Goal: Information Seeking & Learning: Learn about a topic

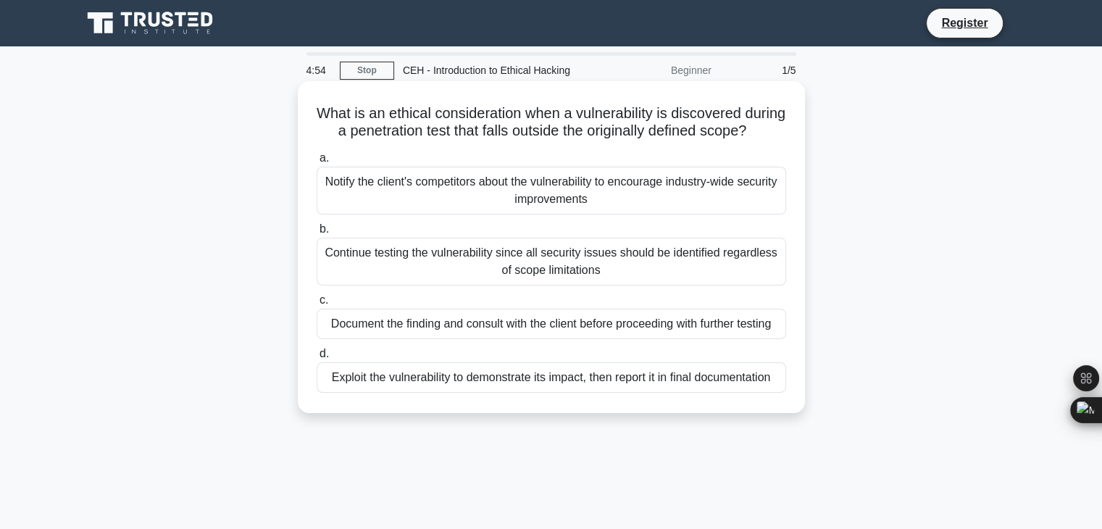
click at [487, 215] on div "Notify the client's competitors about the vulnerability to encourage industry-w…" at bounding box center [552, 191] width 470 height 48
click at [317, 163] on input "a. Notify the client's competitors about the vulnerability to encourage industr…" at bounding box center [317, 158] width 0 height 9
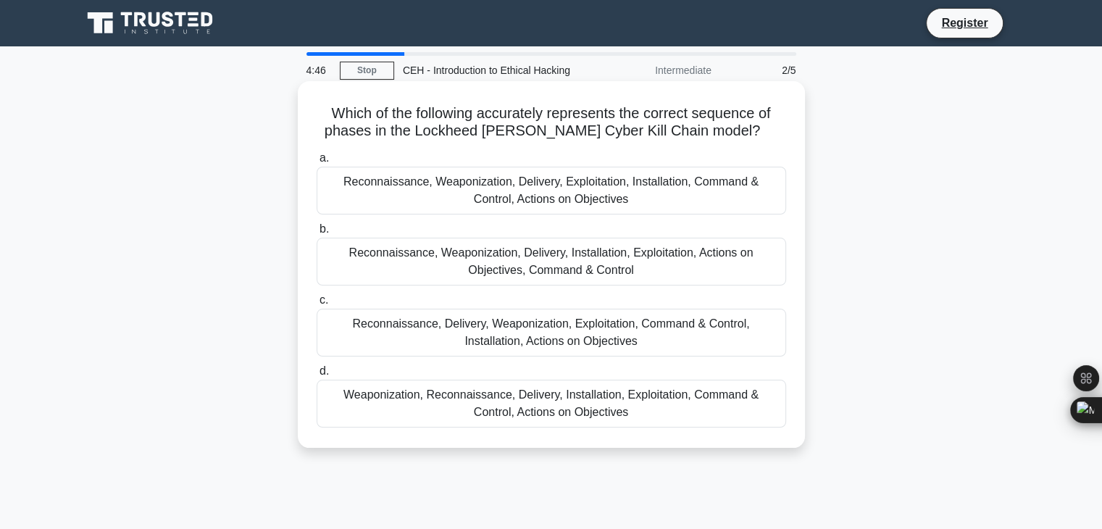
click at [548, 267] on div "Reconnaissance, Weaponization, Delivery, Installation, Exploitation, Actions on…" at bounding box center [552, 262] width 470 height 48
click at [317, 234] on input "b. Reconnaissance, Weaponization, Delivery, Installation, Exploitation, Actions…" at bounding box center [317, 229] width 0 height 9
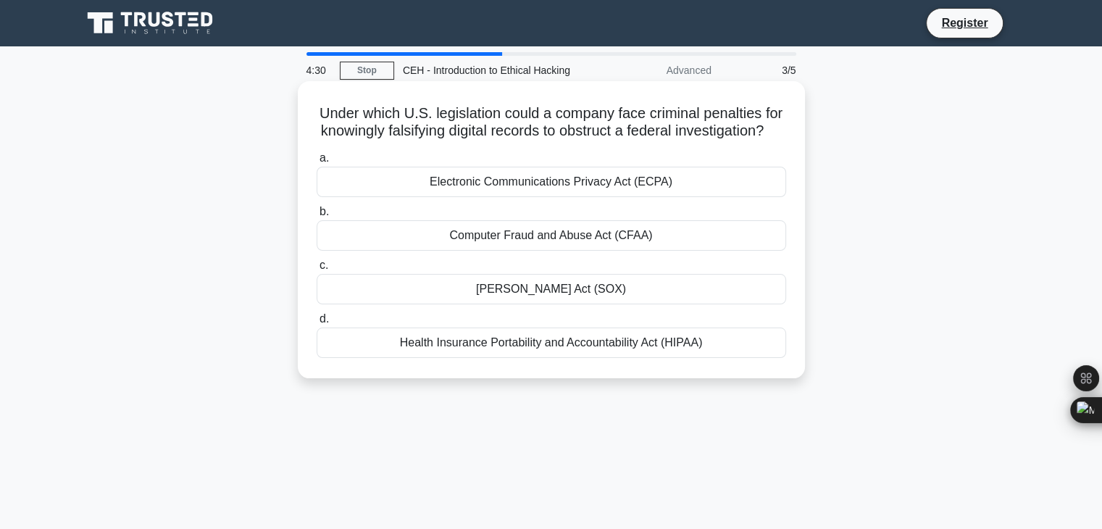
click at [612, 251] on div "Computer Fraud and Abuse Act (CFAA)" at bounding box center [552, 235] width 470 height 30
click at [317, 217] on input "b. Computer Fraud and Abuse Act (CFAA)" at bounding box center [317, 211] width 0 height 9
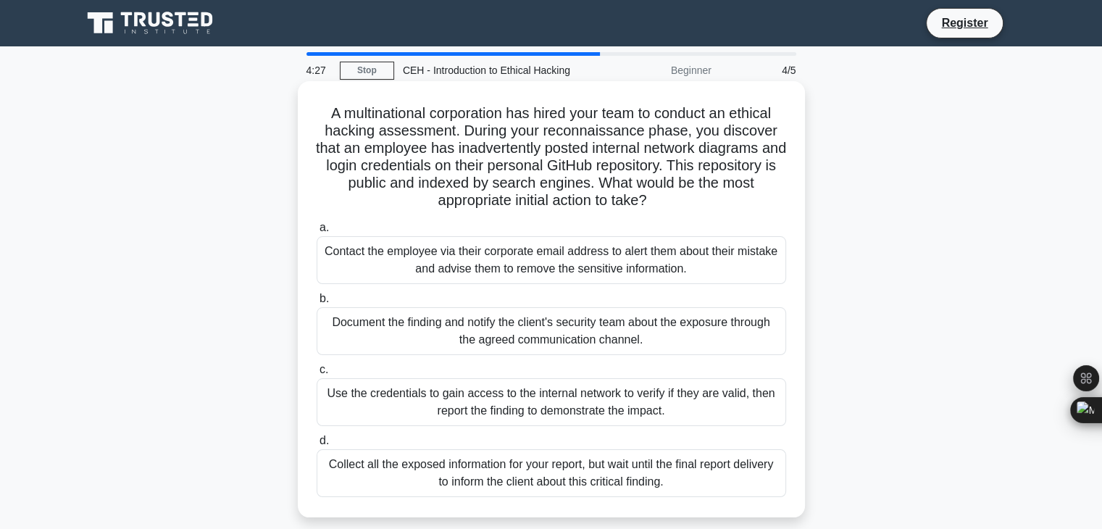
click at [610, 267] on div "Contact the employee via their corporate email address to alert them about thei…" at bounding box center [552, 260] width 470 height 48
click at [317, 233] on input "a. Contact the employee via their corporate email address to alert them about t…" at bounding box center [317, 227] width 0 height 9
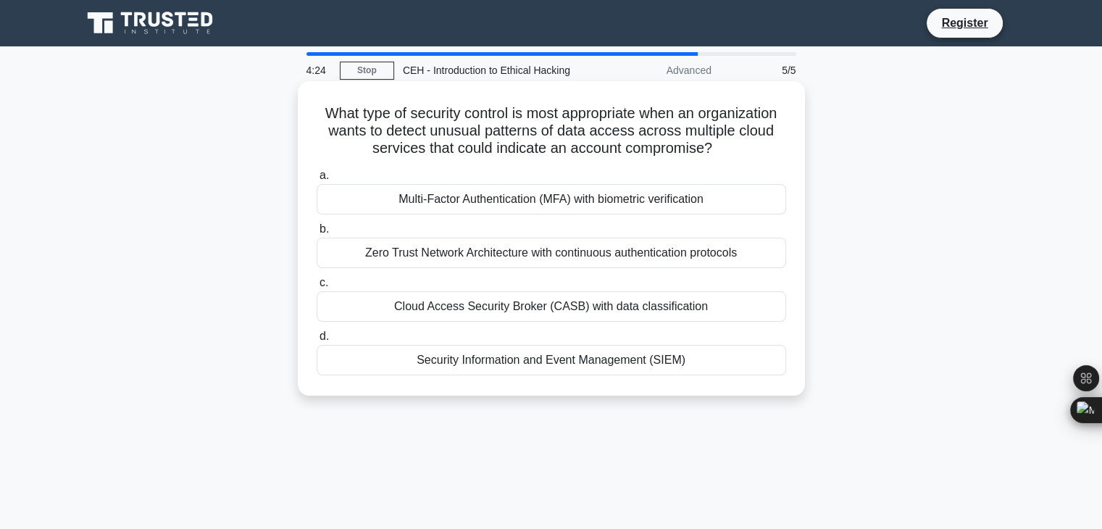
click at [614, 259] on div "Zero Trust Network Architecture with continuous authentication protocols" at bounding box center [552, 253] width 470 height 30
click at [317, 234] on input "b. Zero Trust Network Architecture with continuous authentication protocols" at bounding box center [317, 229] width 0 height 9
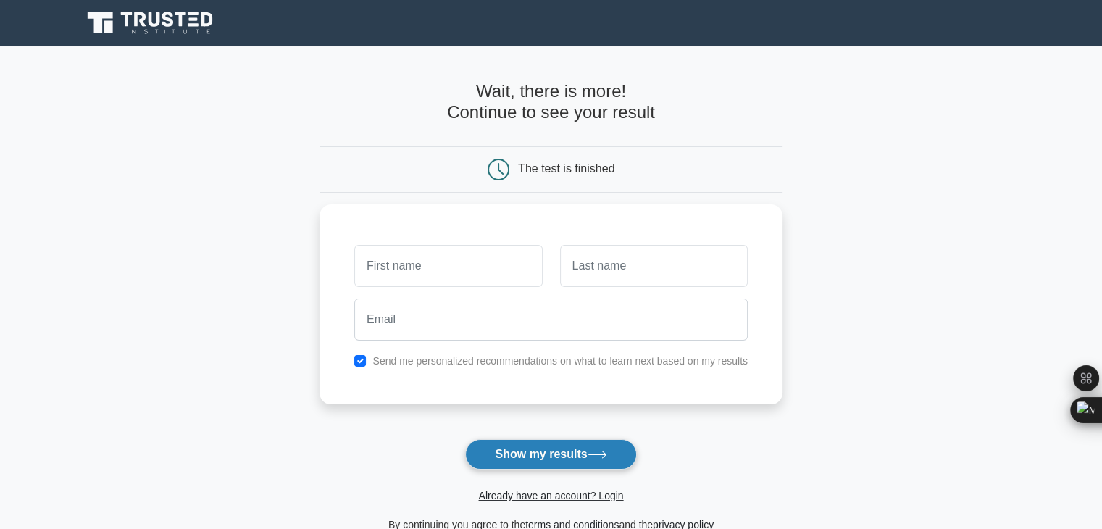
click at [584, 451] on button "Show my results" at bounding box center [550, 454] width 171 height 30
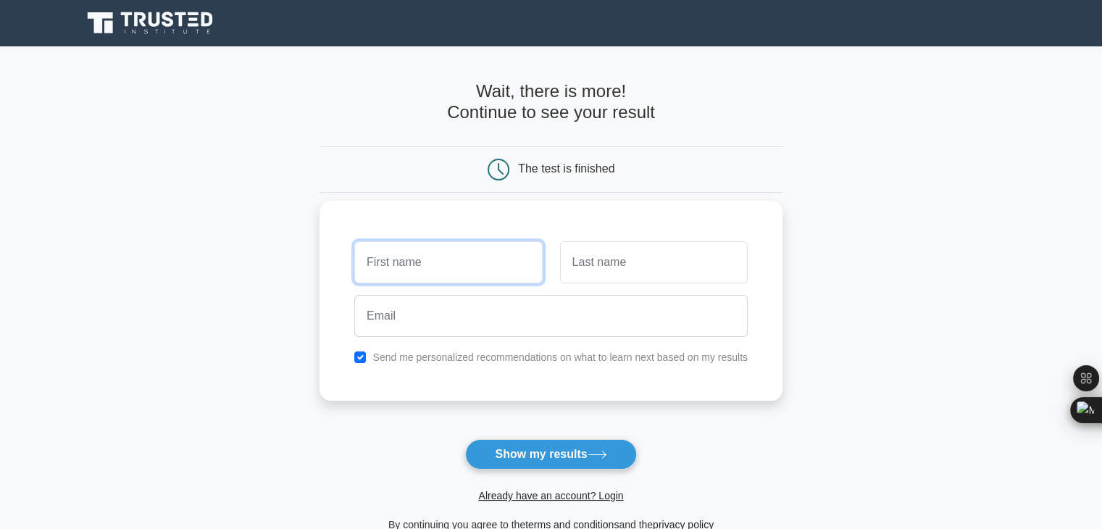
click at [502, 270] on input "text" at bounding box center [448, 262] width 188 height 42
click at [461, 248] on input "text" at bounding box center [448, 262] width 188 height 42
click at [466, 261] on input "text" at bounding box center [448, 262] width 188 height 42
type input "[PERSON_NAME]"
click at [646, 265] on input "text" at bounding box center [654, 262] width 188 height 42
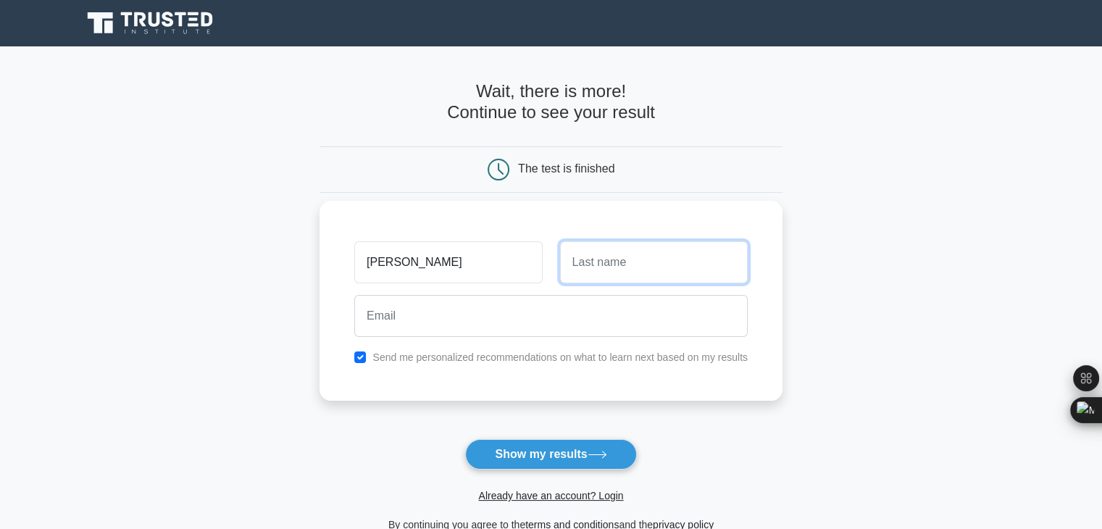
type input "Fernando"
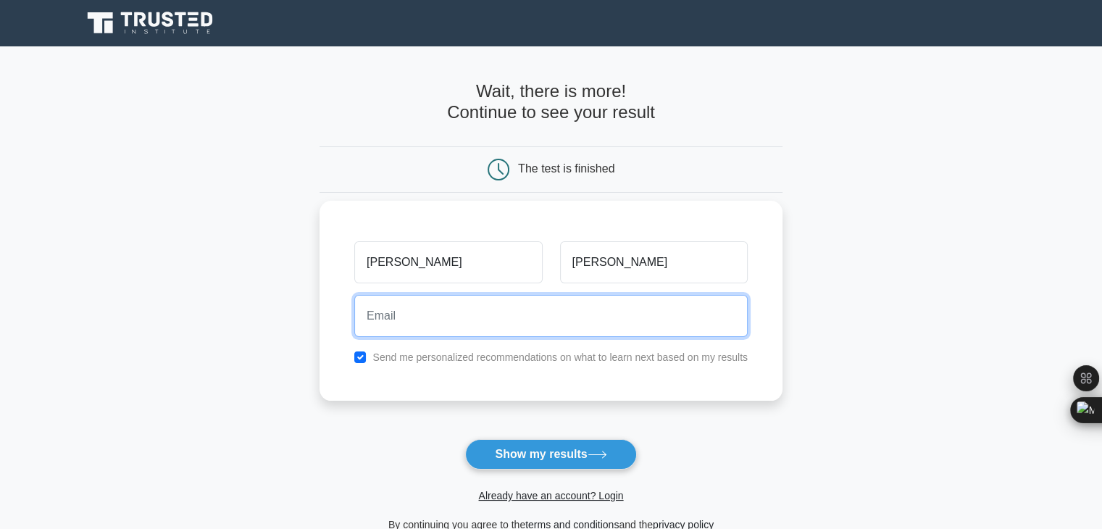
click at [624, 325] on input "email" at bounding box center [551, 316] width 394 height 42
type input "lolithaprincefernando@gmail.com"
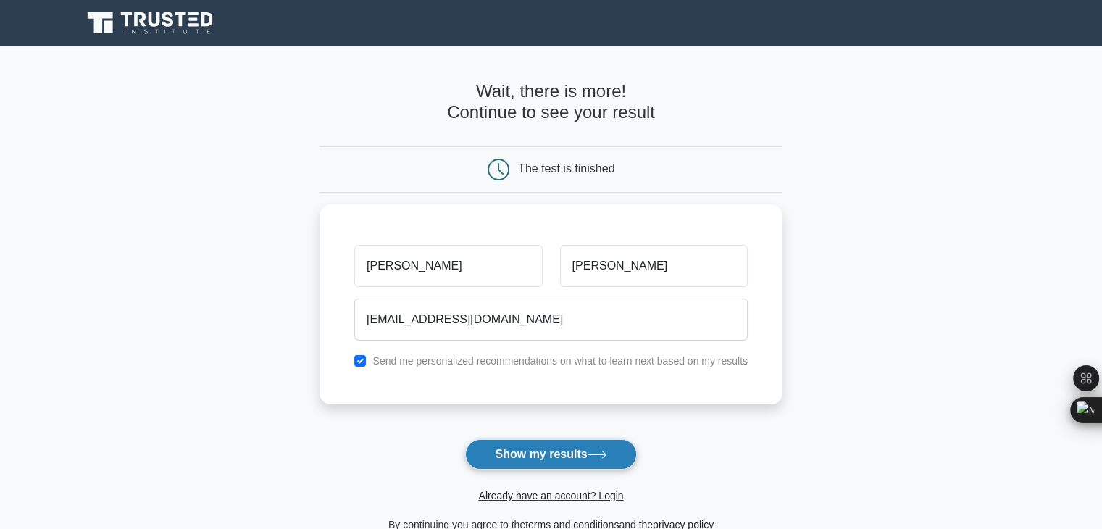
click at [554, 453] on button "Show my results" at bounding box center [550, 454] width 171 height 30
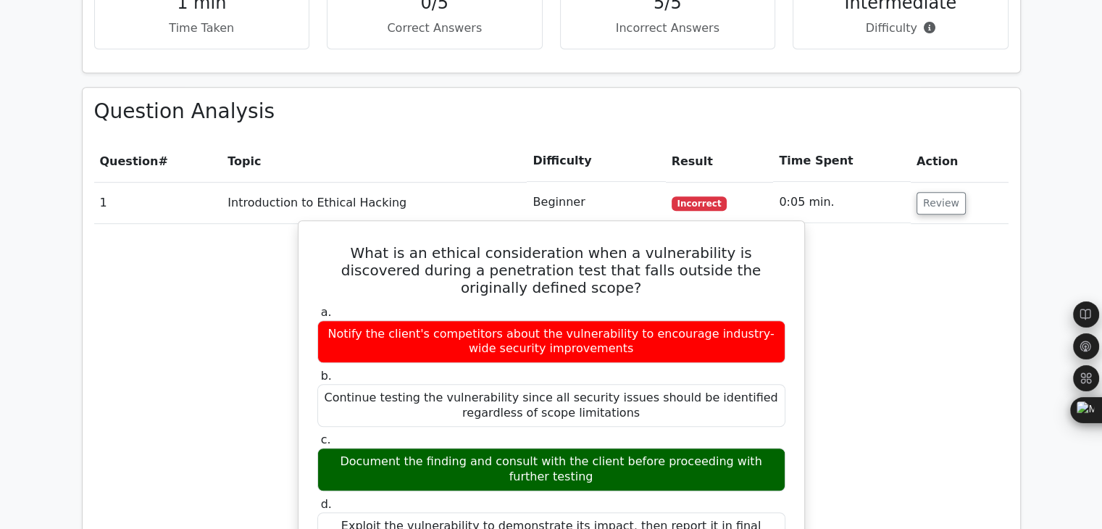
scroll to position [942, 0]
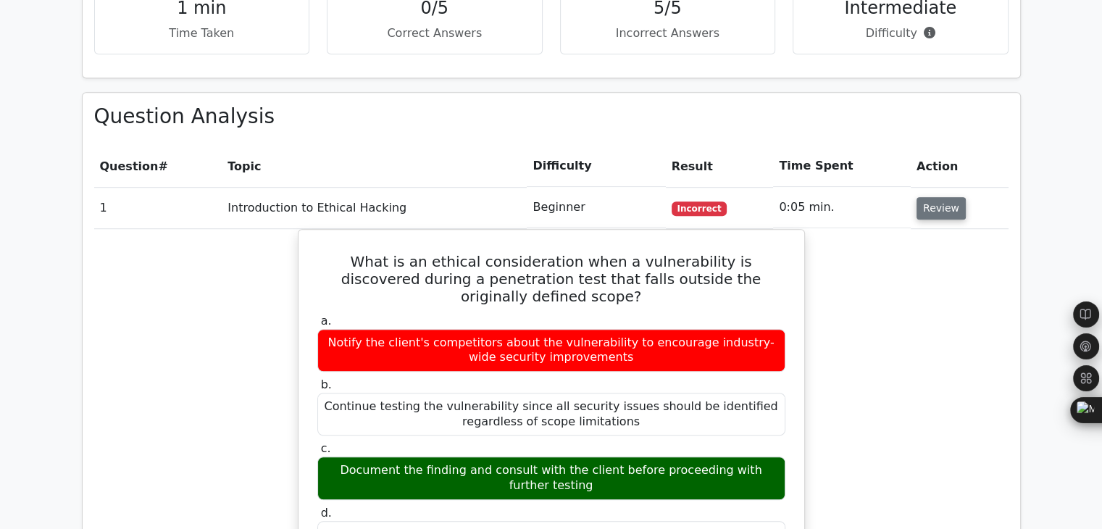
click at [933, 197] on button "Review" at bounding box center [941, 208] width 49 height 22
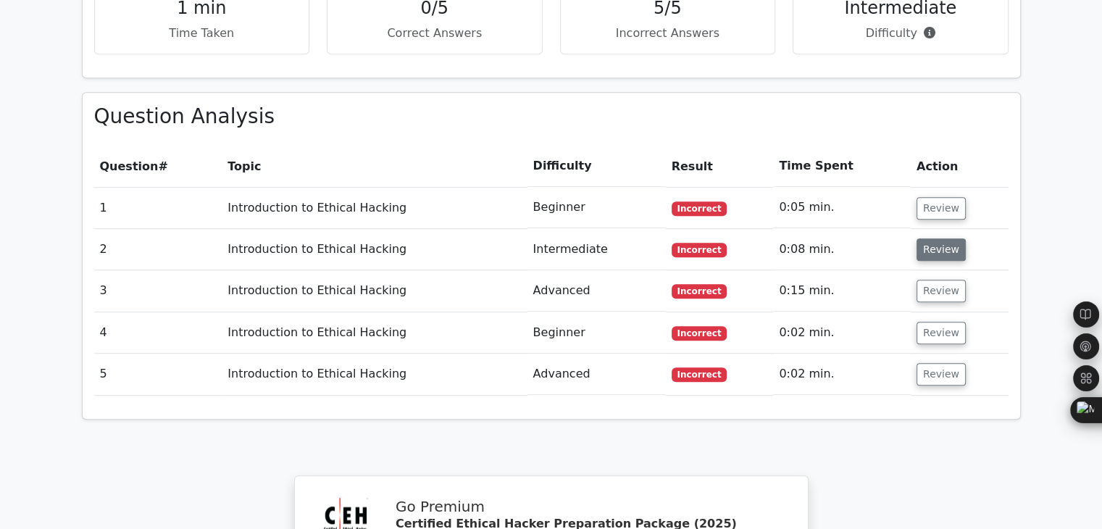
click at [942, 238] on button "Review" at bounding box center [941, 249] width 49 height 22
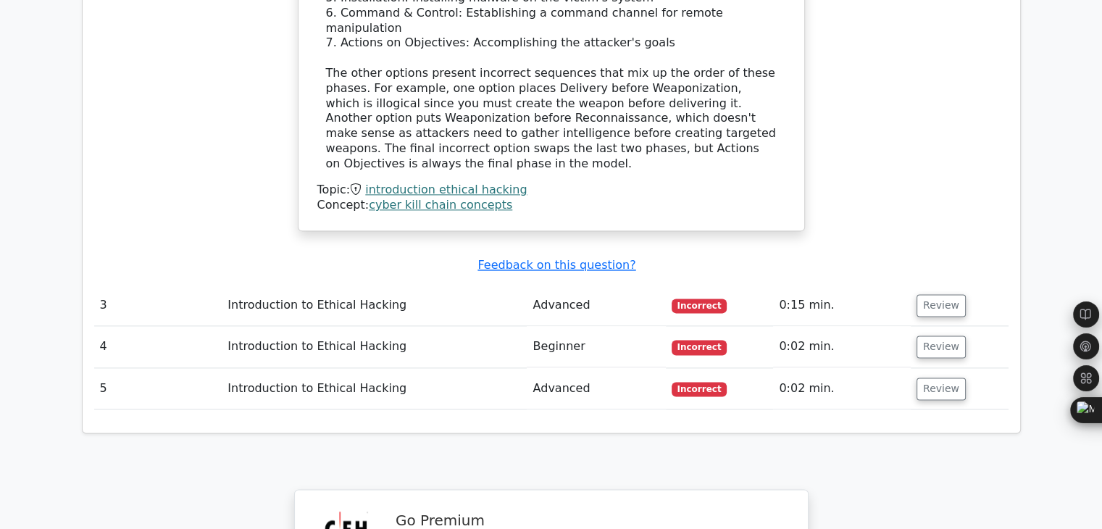
scroll to position [1739, 0]
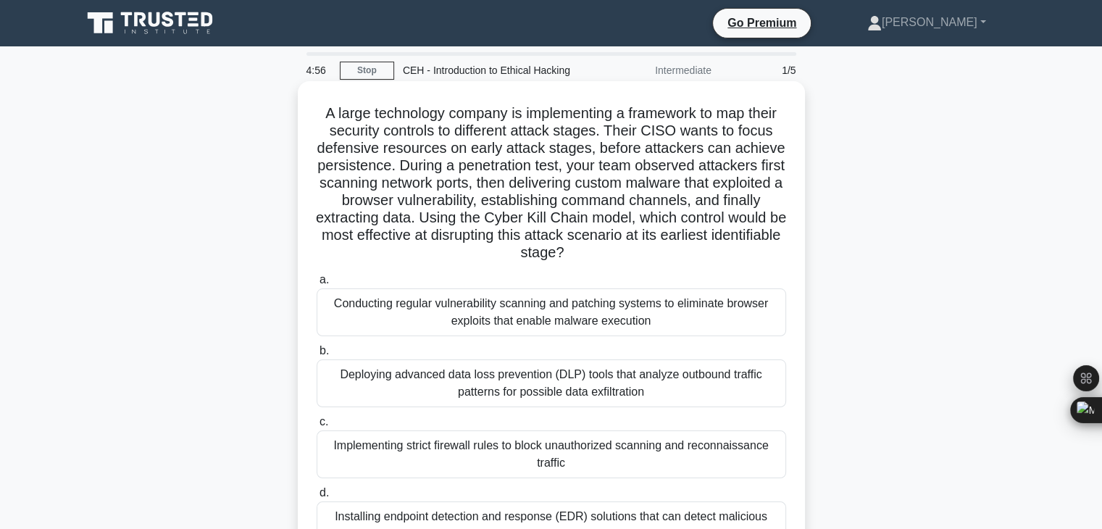
click at [524, 379] on div "Deploying advanced data loss prevention (DLP) tools that analyze outbound traff…" at bounding box center [552, 383] width 470 height 48
click at [317, 356] on input "b. Deploying advanced data loss prevention (DLP) tools that analyze outbound tr…" at bounding box center [317, 350] width 0 height 9
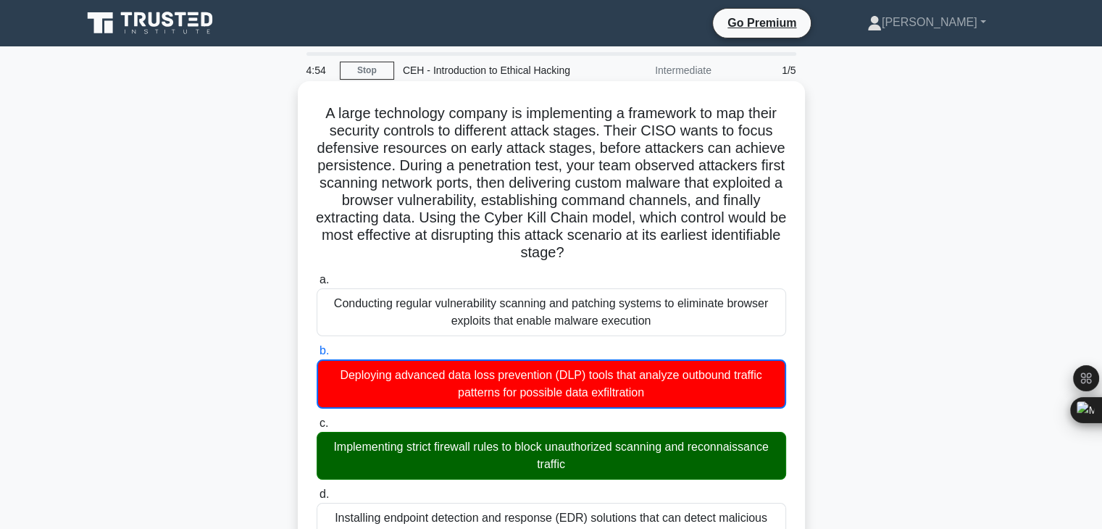
click at [562, 453] on div "Implementing strict firewall rules to block unauthorized scanning and reconnais…" at bounding box center [552, 456] width 470 height 48
click at [317, 428] on input "c. Implementing strict firewall rules to block unauthorized scanning and reconn…" at bounding box center [317, 423] width 0 height 9
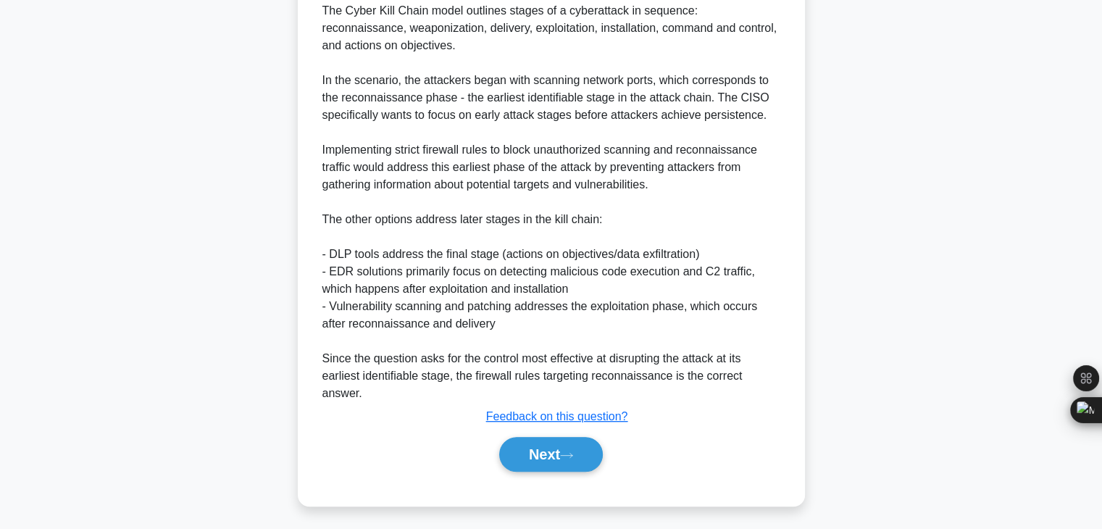
scroll to position [607, 0]
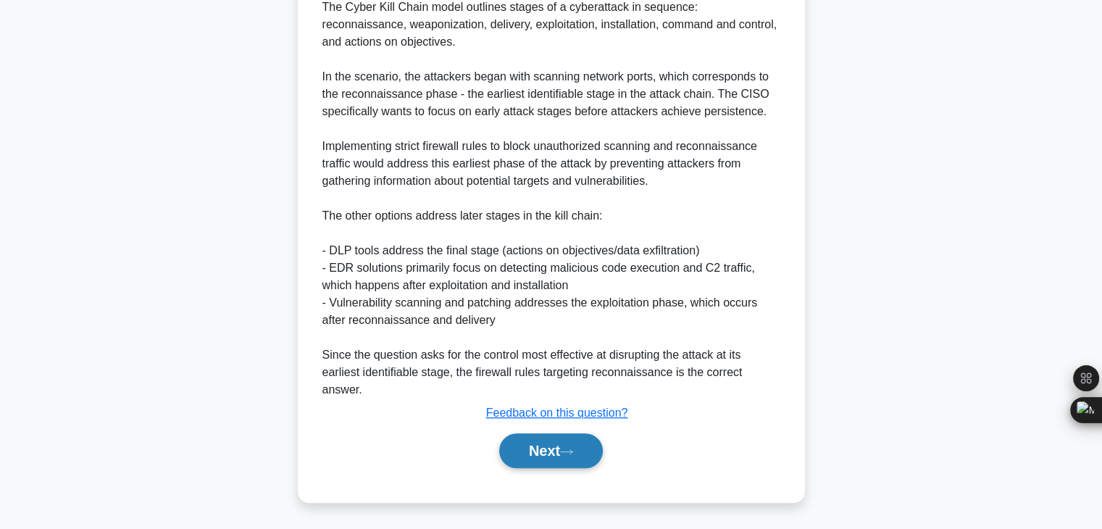
click at [573, 449] on icon at bounding box center [567, 451] width 12 height 4
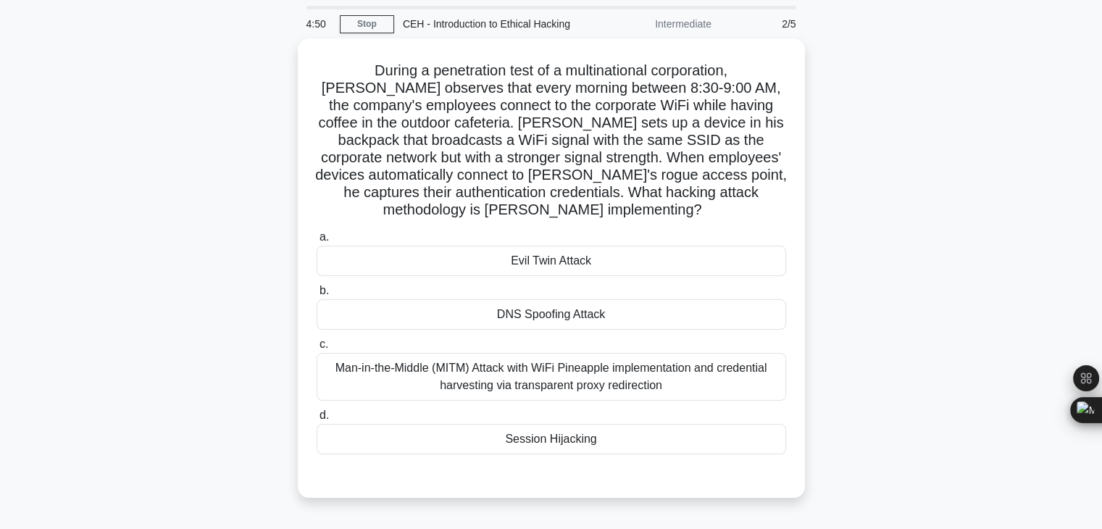
scroll to position [37, 0]
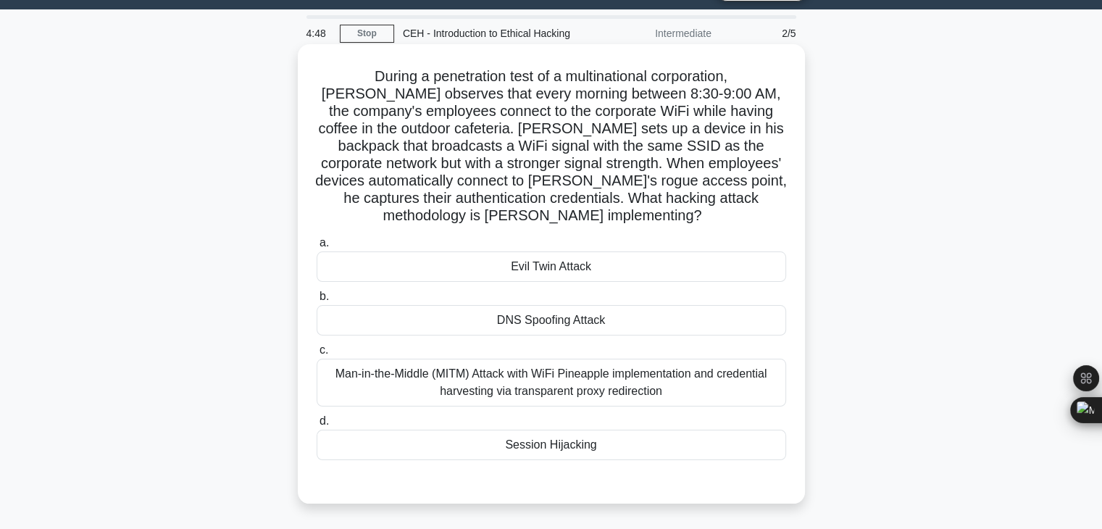
click at [608, 256] on div "Evil Twin Attack" at bounding box center [552, 266] width 470 height 30
click at [317, 248] on input "a. Evil Twin Attack" at bounding box center [317, 242] width 0 height 9
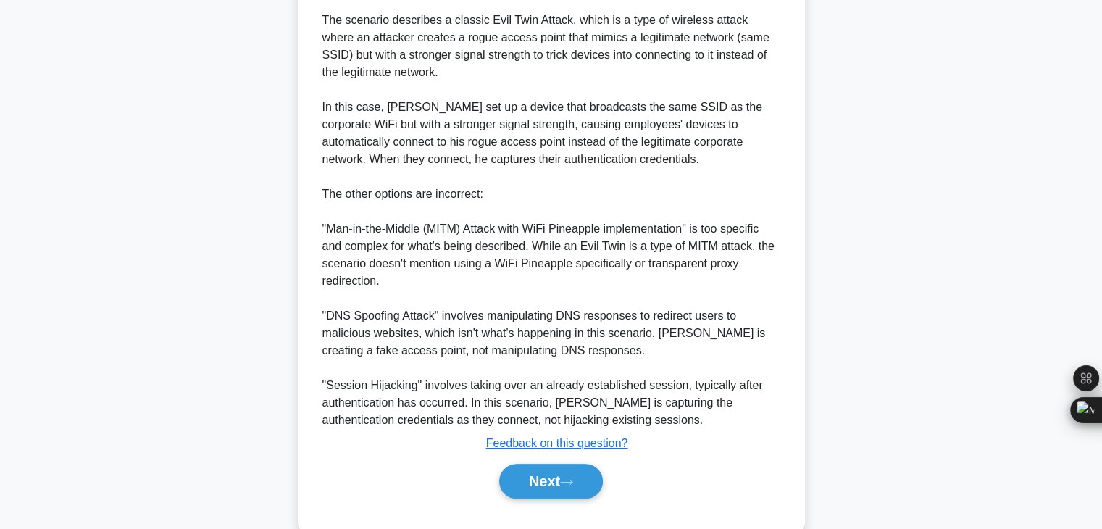
scroll to position [555, 0]
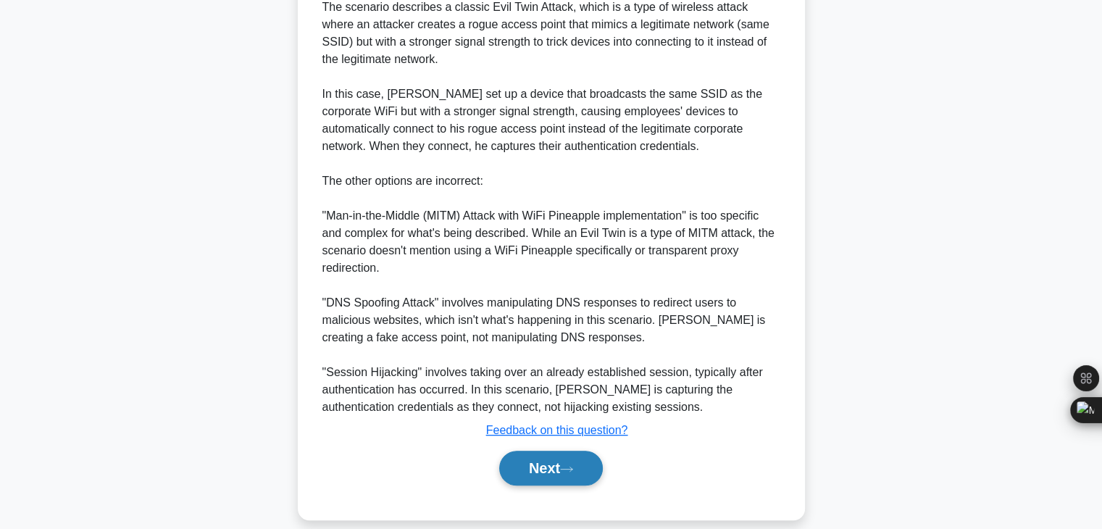
click at [556, 451] on button "Next" at bounding box center [551, 468] width 104 height 35
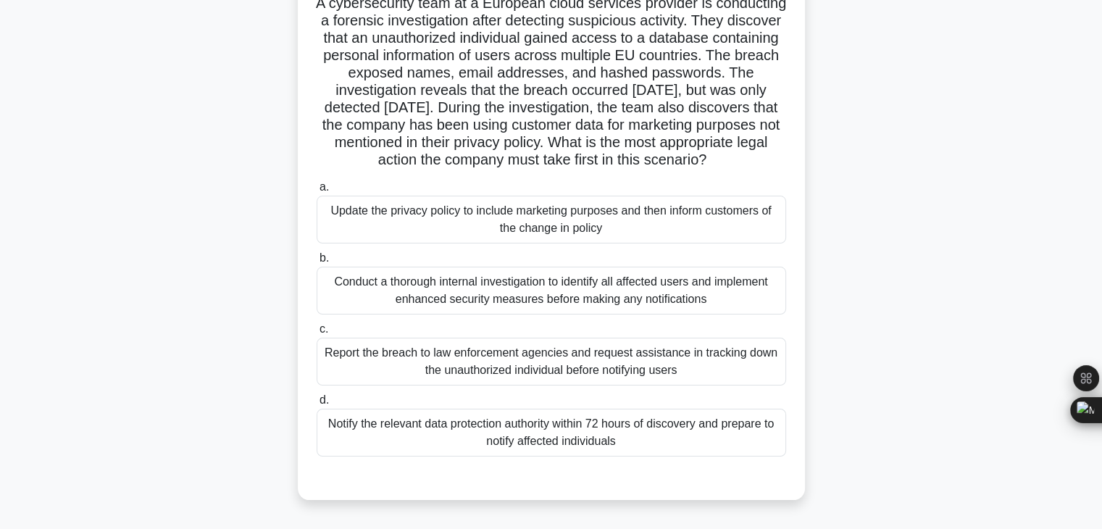
scroll to position [109, 0]
click at [534, 315] on div "Conduct a thorough internal investigation to identify all affected users and im…" at bounding box center [552, 291] width 470 height 48
click at [317, 264] on input "b. Conduct a thorough internal investigation to identify all affected users and…" at bounding box center [317, 258] width 0 height 9
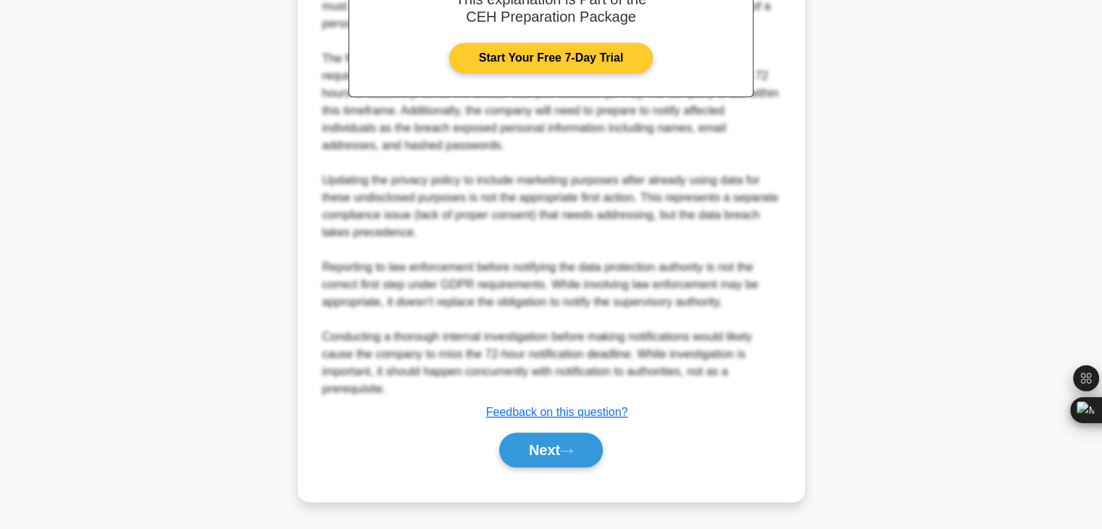
scroll to position [696, 0]
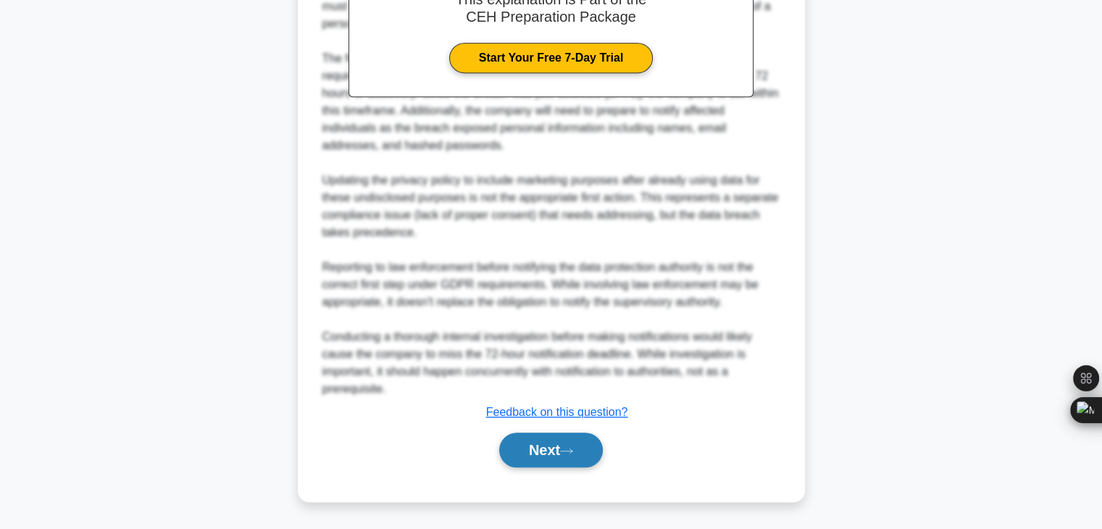
click at [588, 450] on button "Next" at bounding box center [551, 450] width 104 height 35
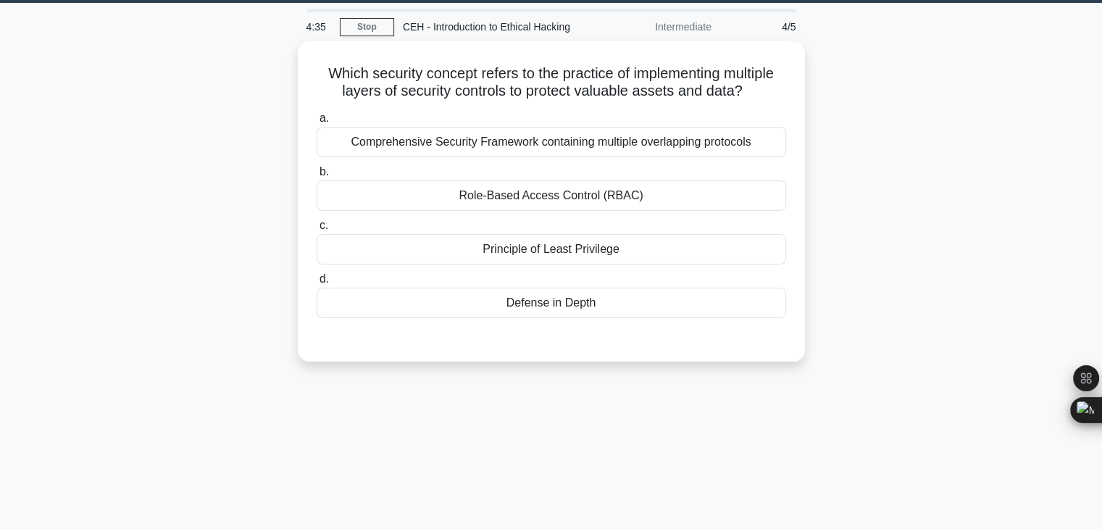
scroll to position [37, 0]
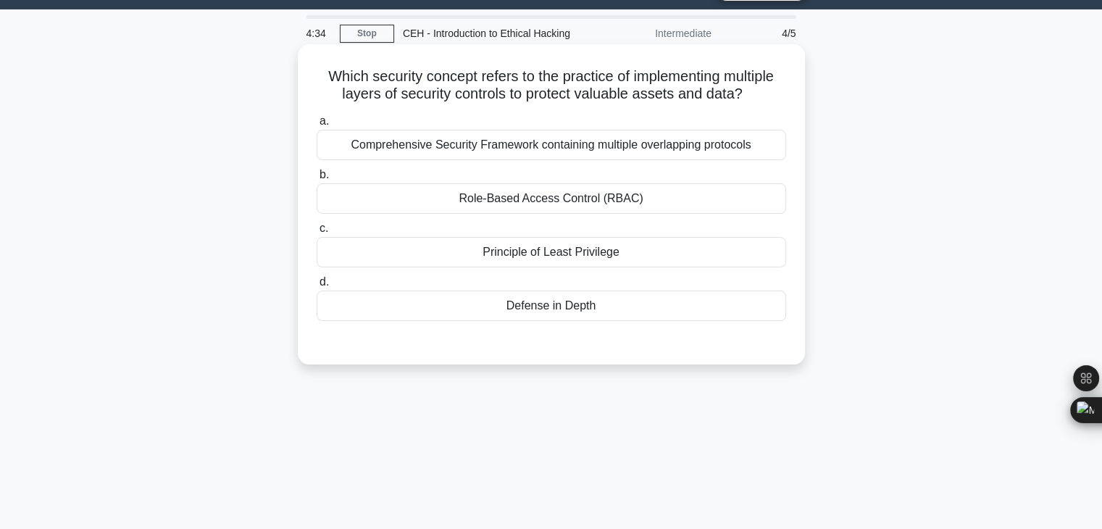
click at [557, 305] on div "Defense in Depth" at bounding box center [552, 306] width 470 height 30
click at [317, 287] on input "d. Defense in Depth" at bounding box center [317, 282] width 0 height 9
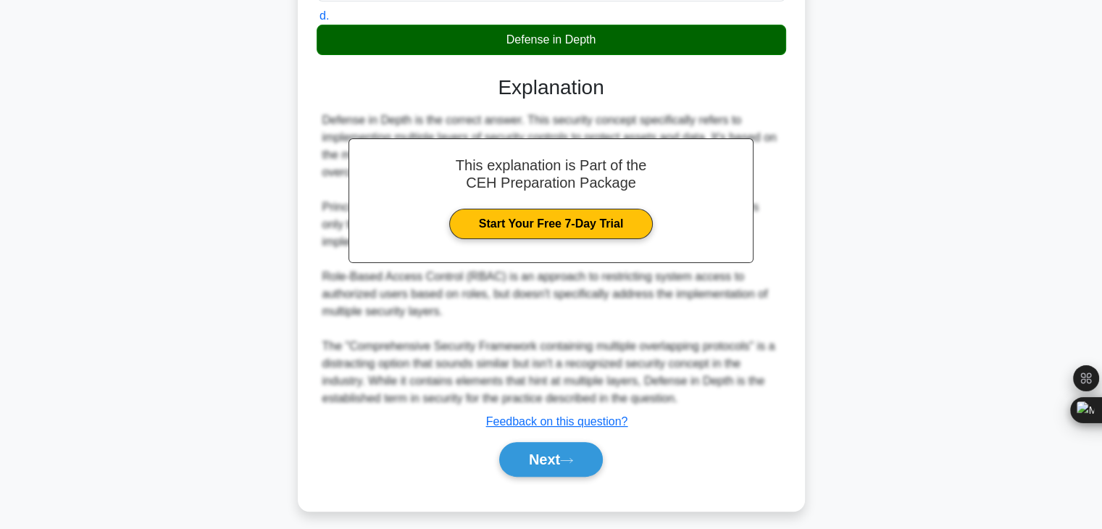
scroll to position [312, 0]
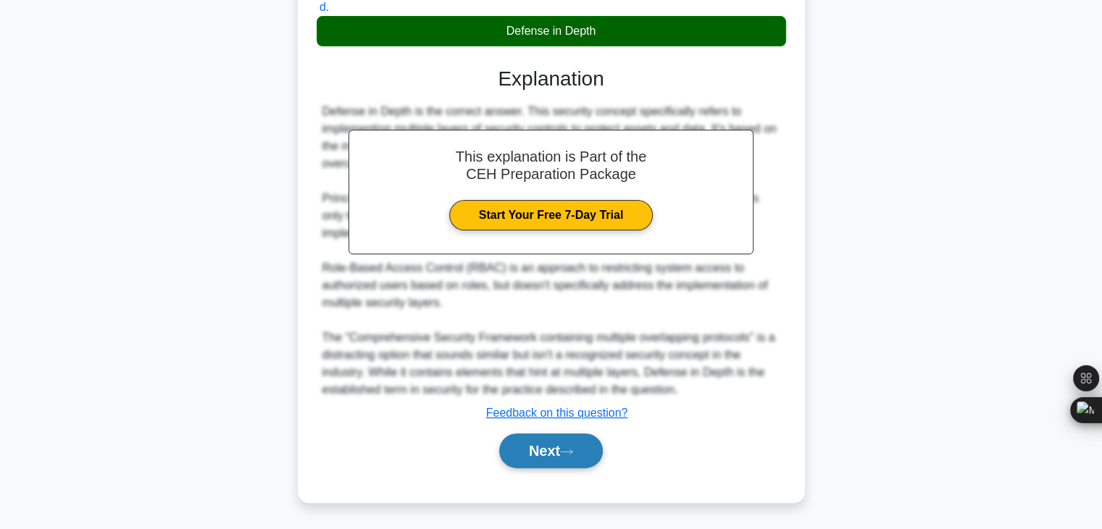
click at [555, 459] on button "Next" at bounding box center [551, 450] width 104 height 35
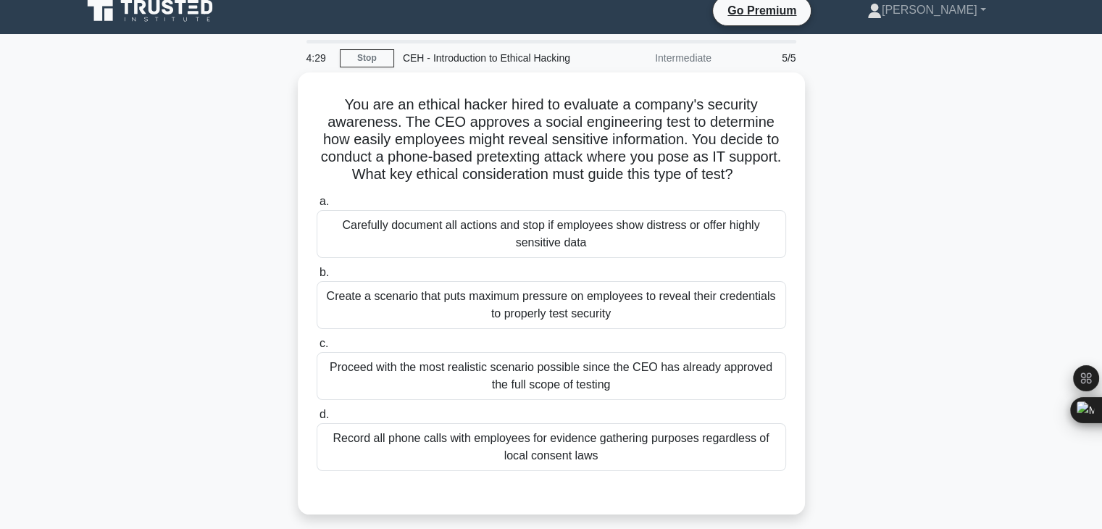
scroll to position [0, 0]
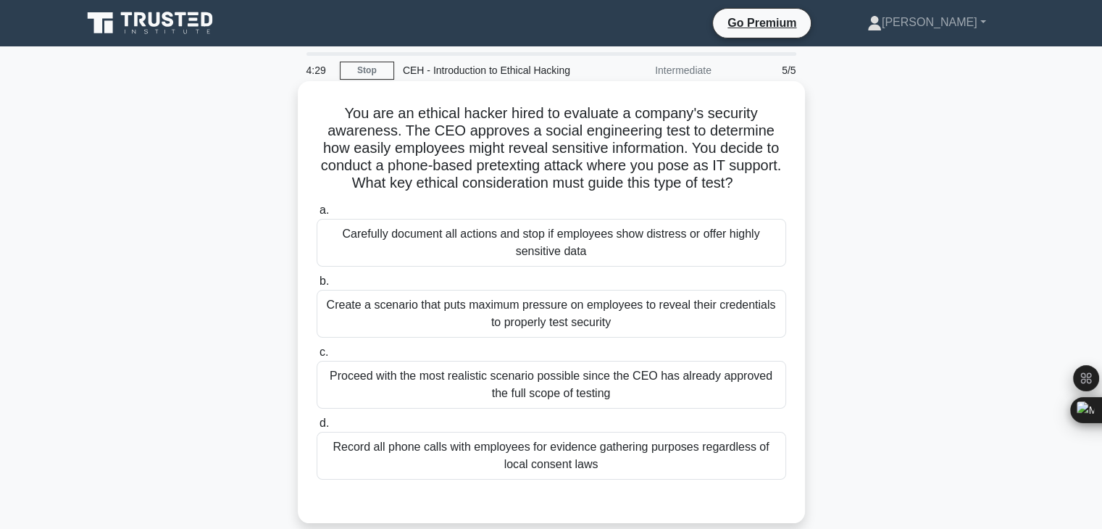
click at [549, 365] on div "Proceed with the most realistic scenario possible since the CEO has already app…" at bounding box center [552, 385] width 470 height 48
click at [317, 357] on input "c. Proceed with the most realistic scenario possible since the CEO has already …" at bounding box center [317, 352] width 0 height 9
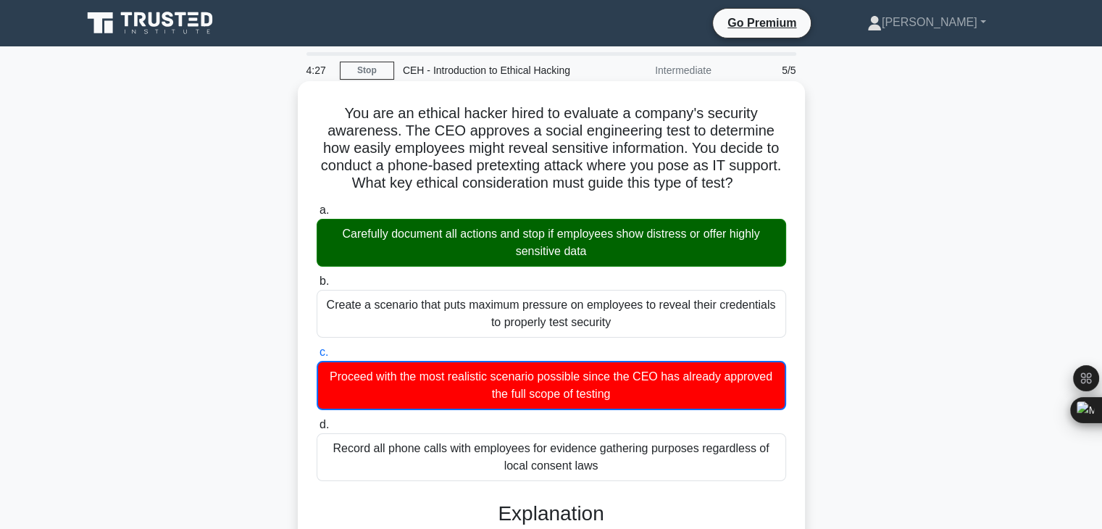
click at [527, 254] on div "Carefully document all actions and stop if employees show distress or offer hig…" at bounding box center [552, 243] width 470 height 48
click at [317, 215] on input "a. Carefully document all actions and stop if employees show distress or offer …" at bounding box center [317, 210] width 0 height 9
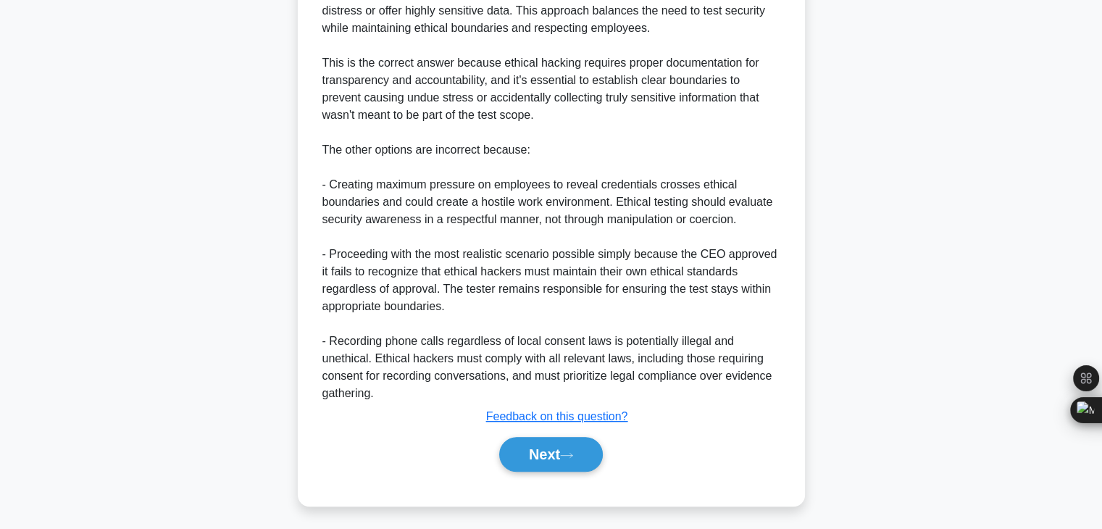
scroll to position [573, 0]
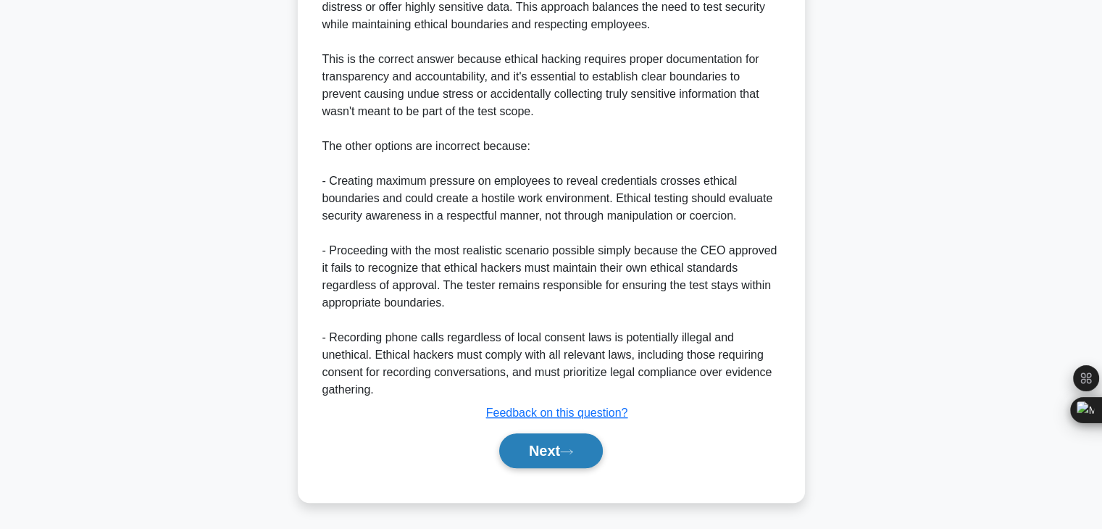
click at [571, 440] on button "Next" at bounding box center [551, 450] width 104 height 35
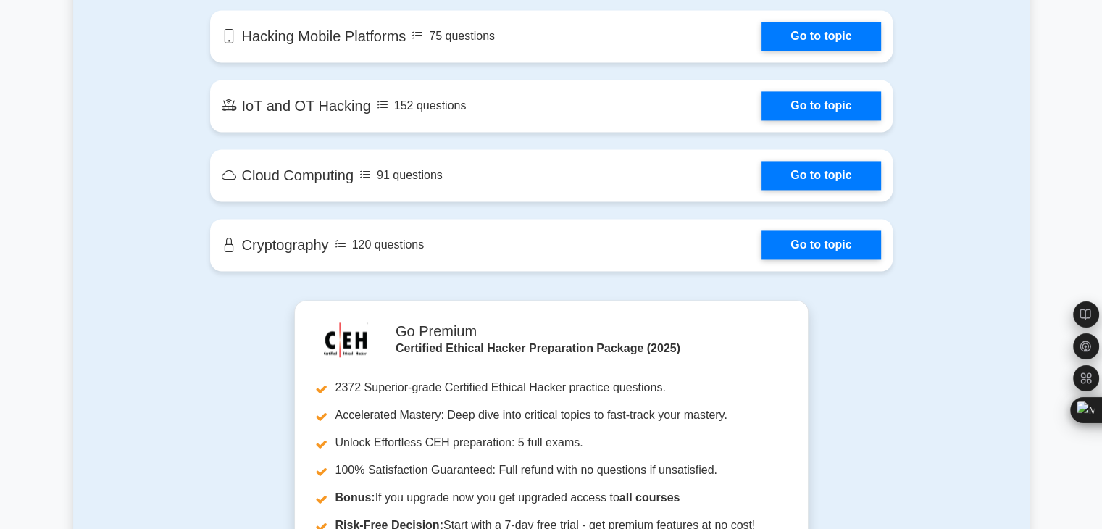
scroll to position [2174, 0]
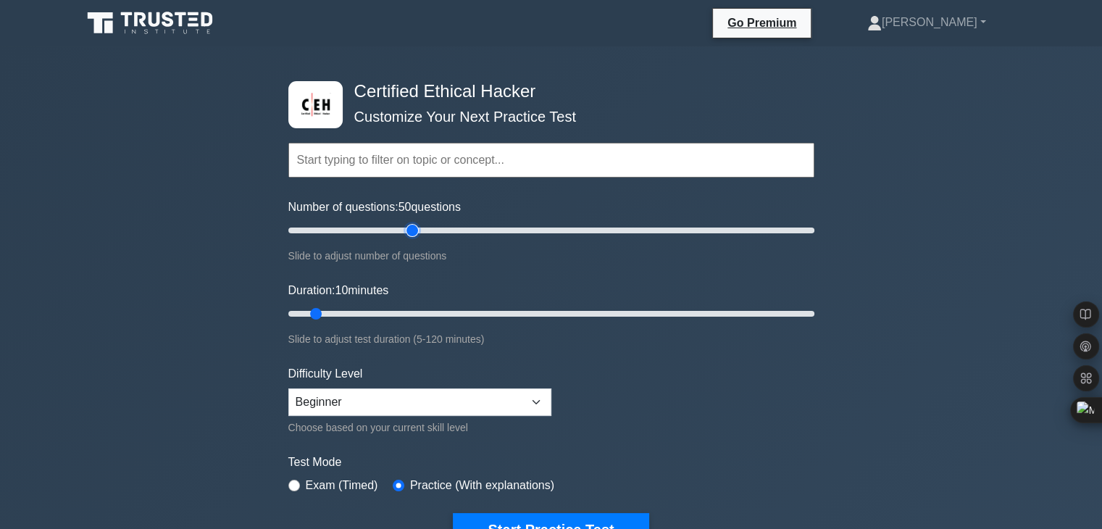
click at [408, 228] on input "Number of questions: 50 questions" at bounding box center [551, 230] width 526 height 17
type input "50"
click at [415, 227] on input "Number of questions: 50 questions" at bounding box center [551, 230] width 526 height 17
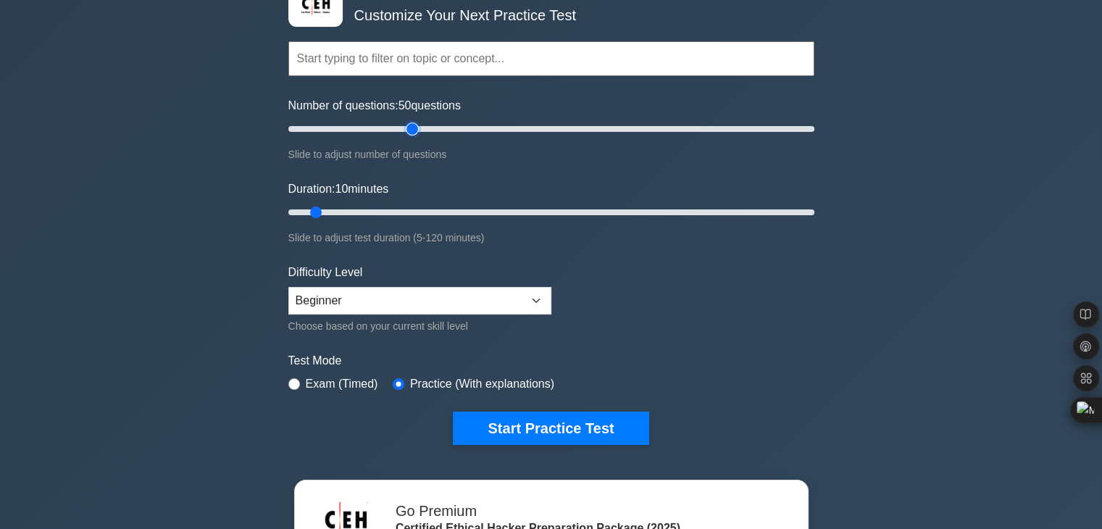
scroll to position [145, 0]
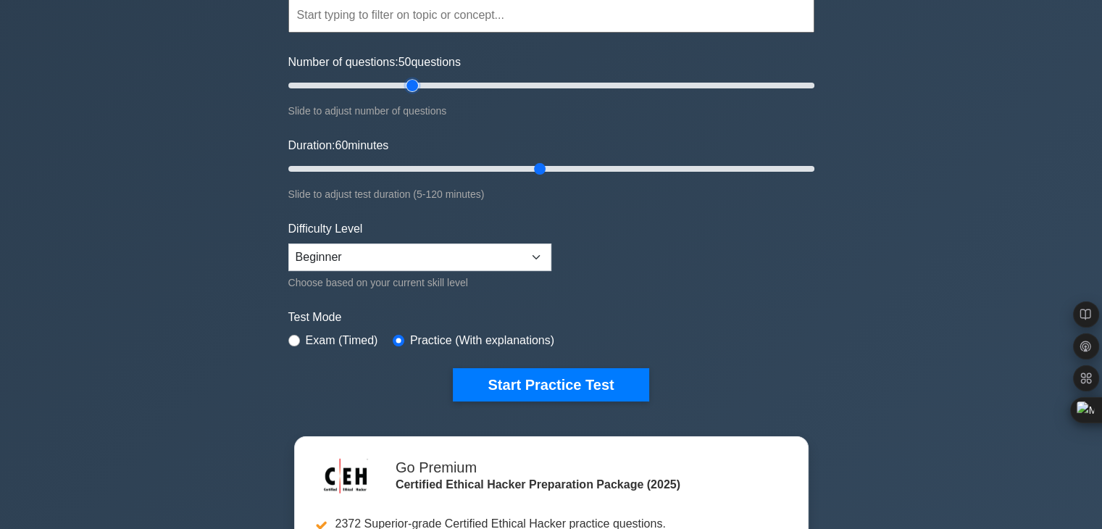
drag, startPoint x: 345, startPoint y: 165, endPoint x: 541, endPoint y: 176, distance: 196.7
type input "60"
click at [541, 176] on input "Duration: 60 minutes" at bounding box center [551, 168] width 526 height 17
click at [523, 253] on select "Beginner Intermediate Expert" at bounding box center [419, 257] width 263 height 28
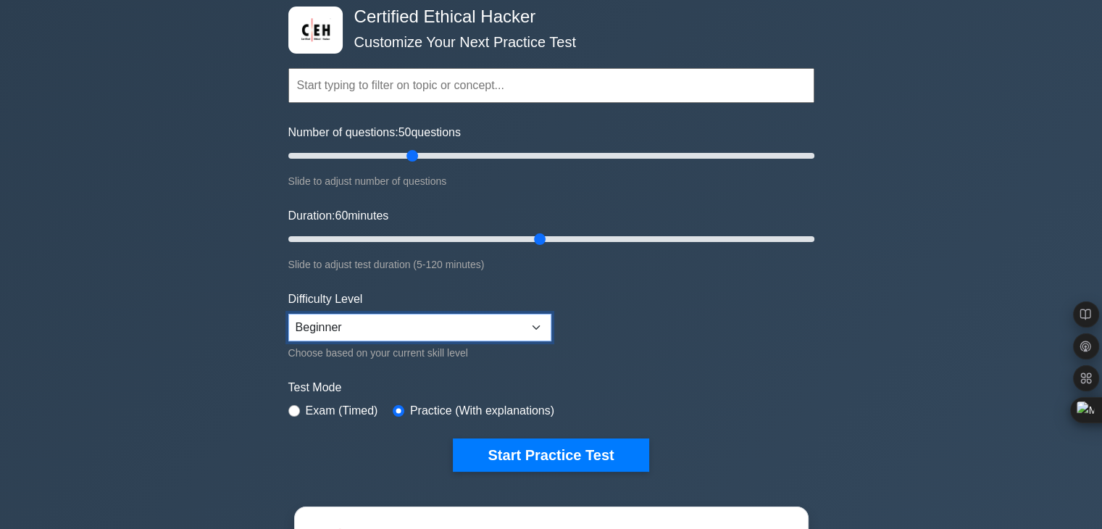
scroll to position [72, 0]
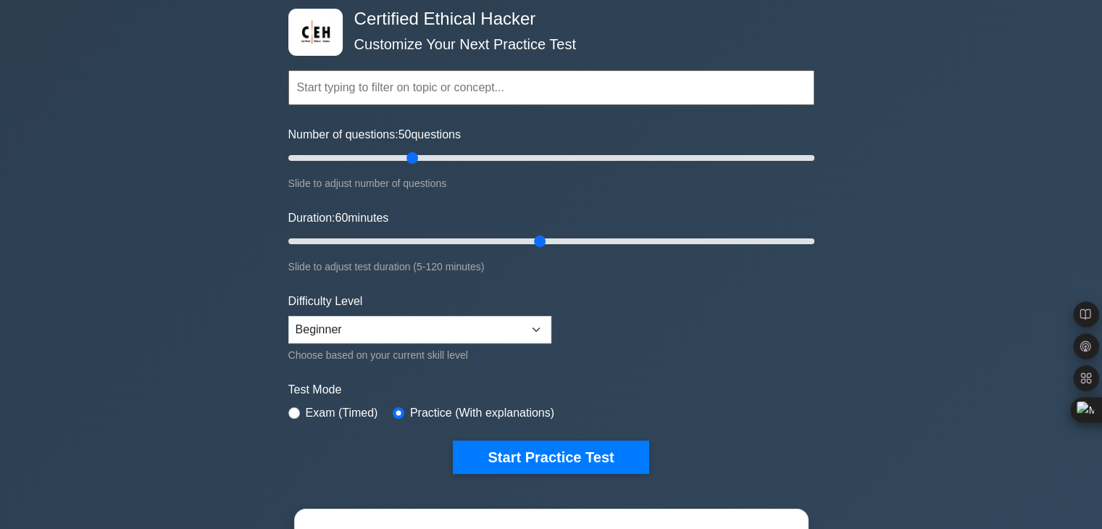
click at [537, 85] on input "text" at bounding box center [551, 87] width 526 height 35
type input "A"
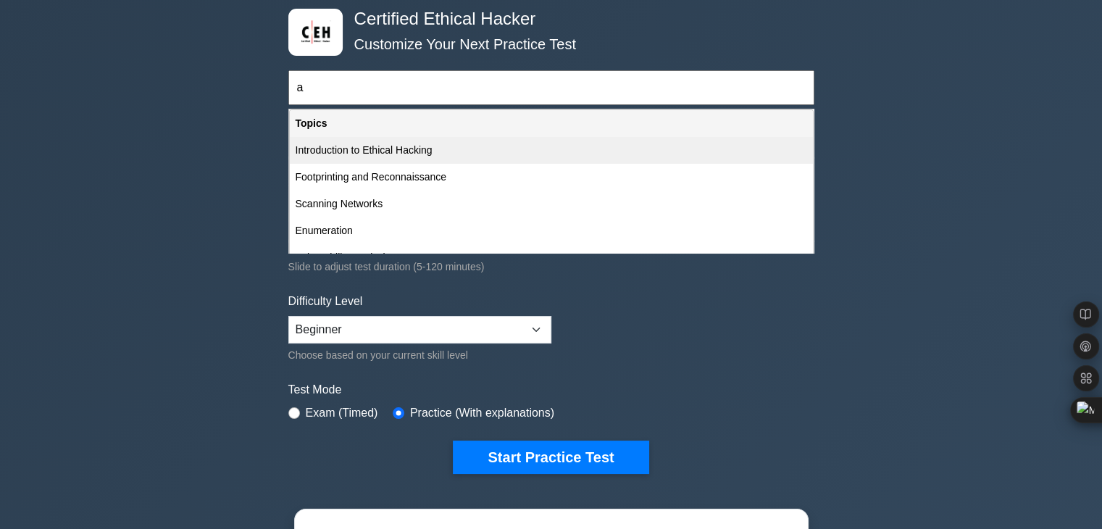
click at [516, 149] on div "Introduction to Ethical Hacking" at bounding box center [551, 150] width 523 height 27
type input "Introduction to Ethical Hacking"
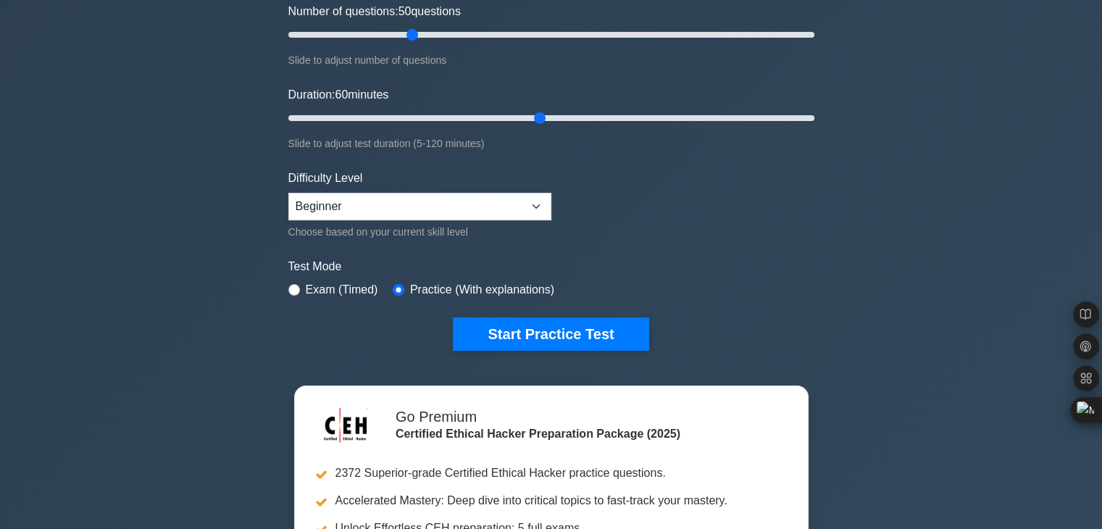
scroll to position [217, 0]
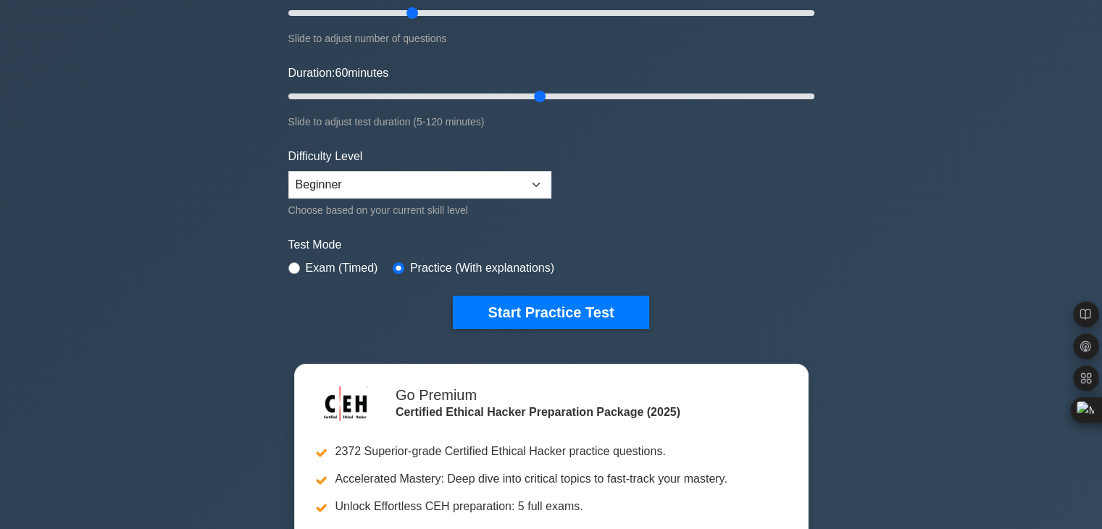
click at [333, 267] on label "Exam (Timed)" at bounding box center [342, 267] width 72 height 17
click at [297, 265] on input "radio" at bounding box center [294, 268] width 12 height 12
radio input "true"
click at [398, 262] on input "radio" at bounding box center [399, 268] width 12 height 12
radio input "true"
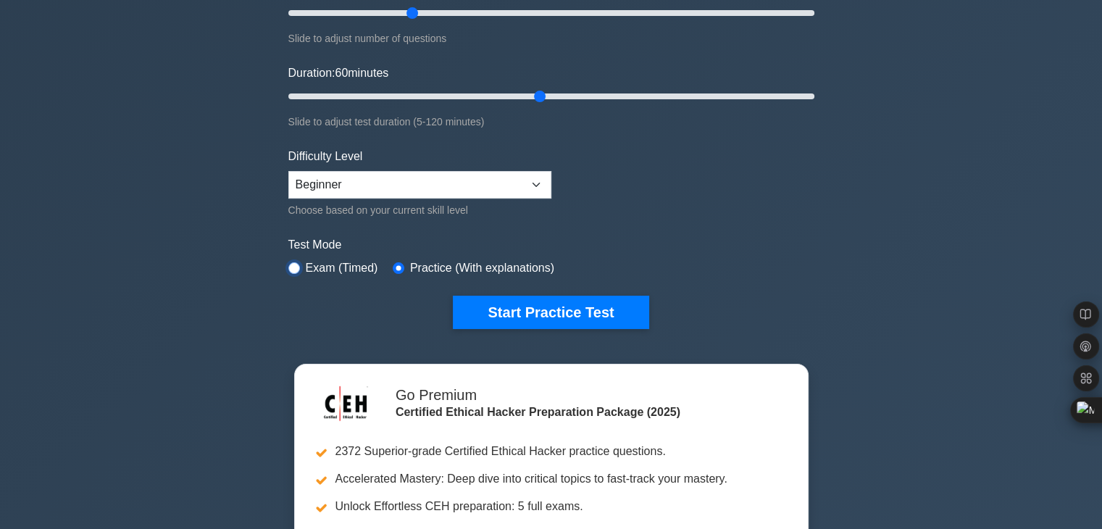
click at [288, 263] on input "radio" at bounding box center [294, 268] width 12 height 12
radio input "true"
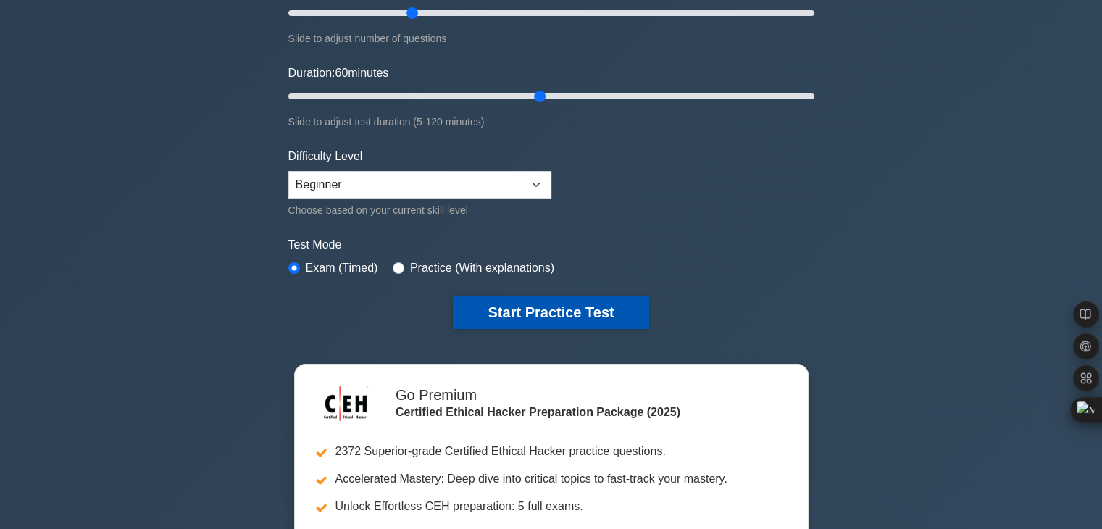
click at [528, 317] on button "Start Practice Test" at bounding box center [551, 312] width 196 height 33
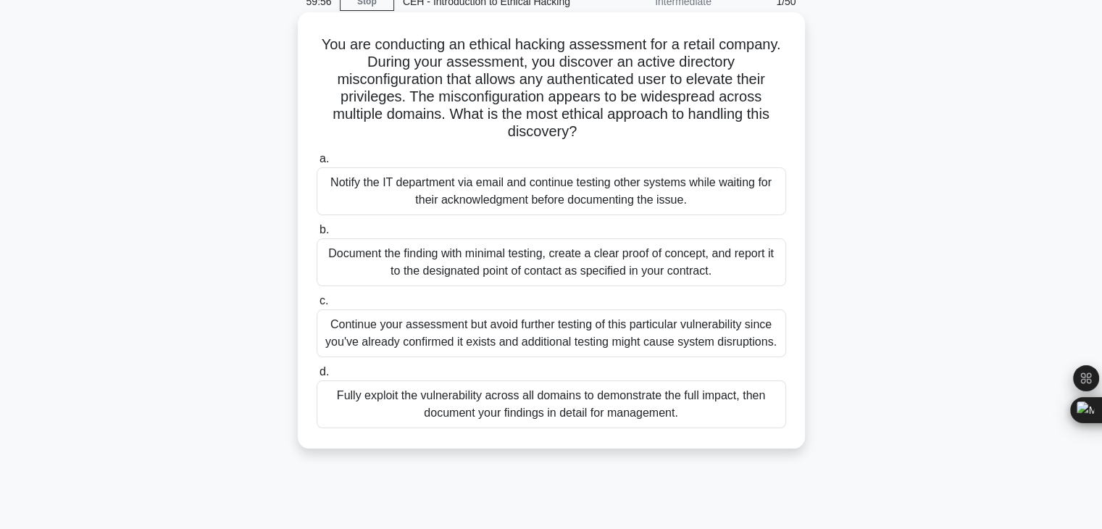
scroll to position [72, 0]
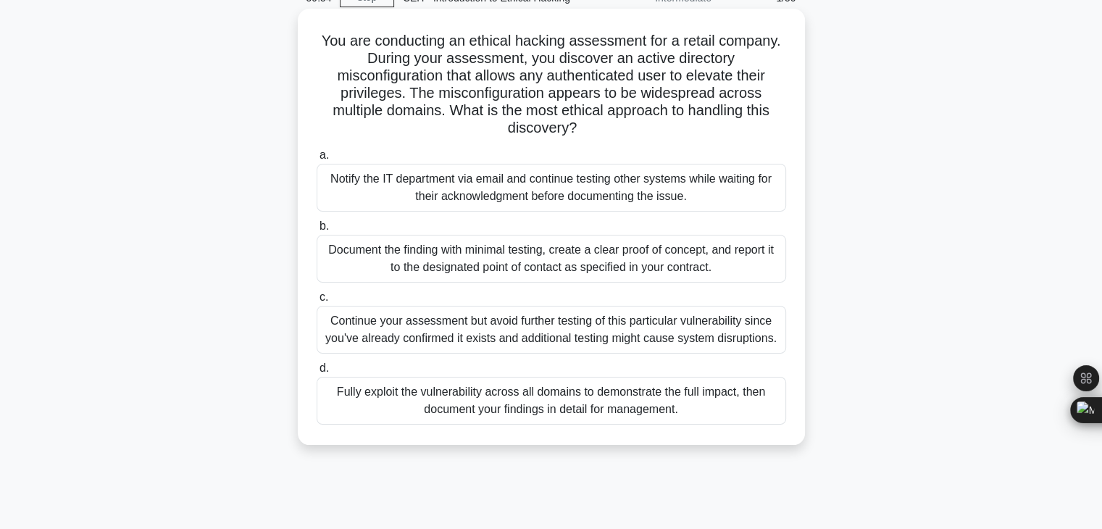
click at [444, 264] on div "Document the finding with minimal testing, create a clear proof of concept, and…" at bounding box center [552, 259] width 470 height 48
click at [317, 231] on input "b. Document the finding with minimal testing, create a clear proof of concept, …" at bounding box center [317, 226] width 0 height 9
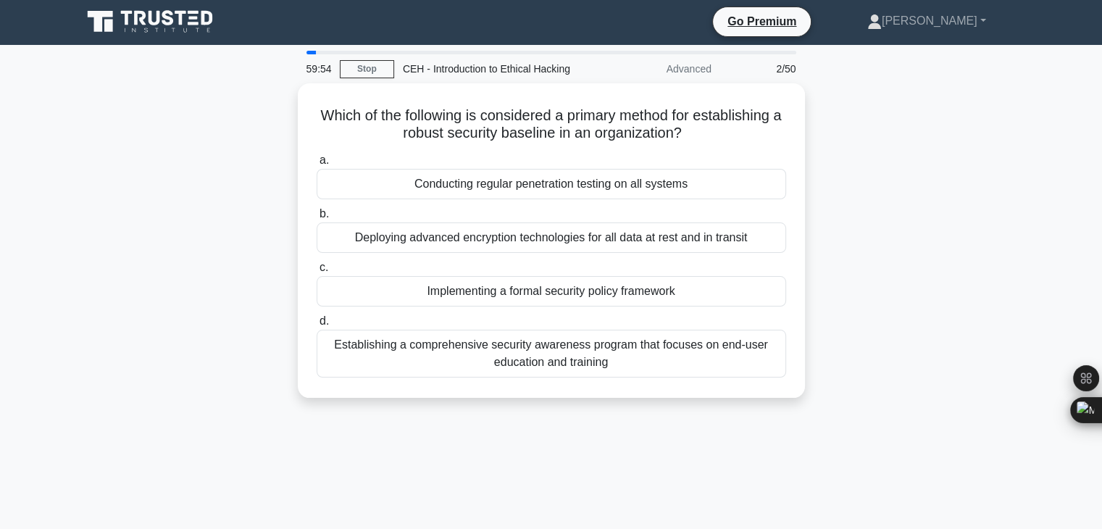
scroll to position [0, 0]
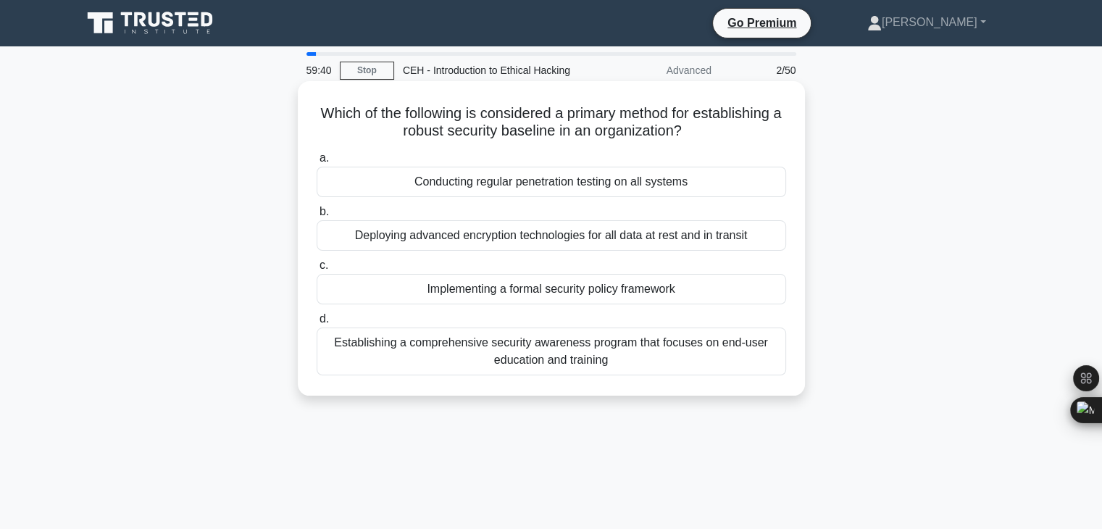
click at [579, 187] on div "Conducting regular penetration testing on all systems" at bounding box center [552, 182] width 470 height 30
click at [317, 163] on input "a. Conducting regular penetration testing on all systems" at bounding box center [317, 158] width 0 height 9
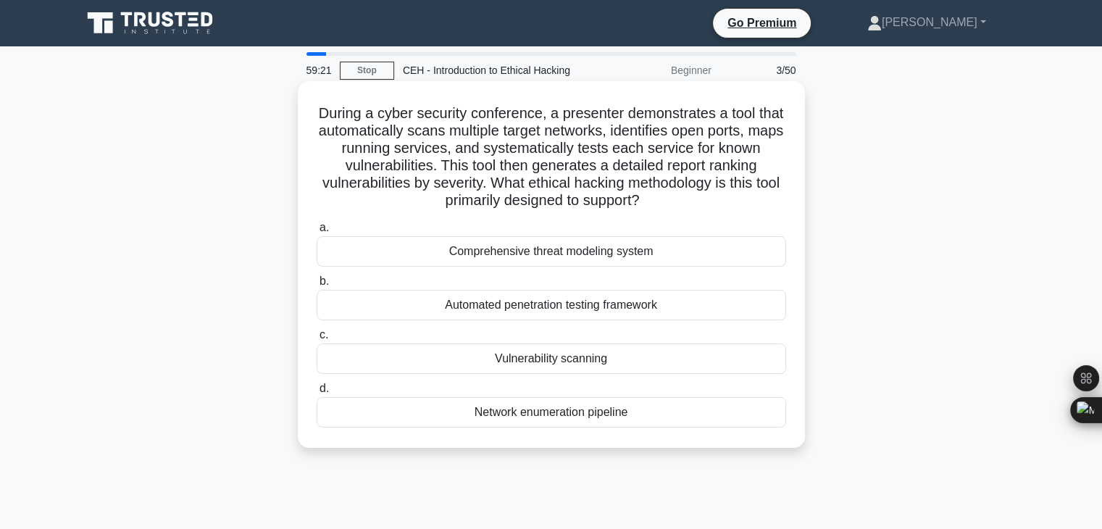
click at [517, 311] on div "Automated penetration testing framework" at bounding box center [552, 305] width 470 height 30
click at [317, 286] on input "b. Automated penetration testing framework" at bounding box center [317, 281] width 0 height 9
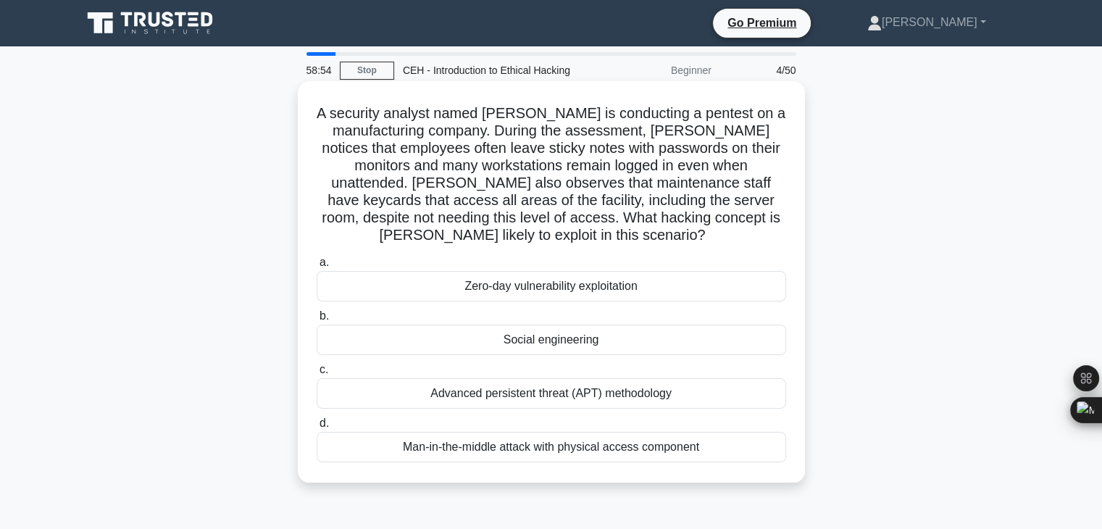
click at [530, 338] on div "Social engineering" at bounding box center [552, 340] width 470 height 30
click at [317, 321] on input "b. Social engineering" at bounding box center [317, 316] width 0 height 9
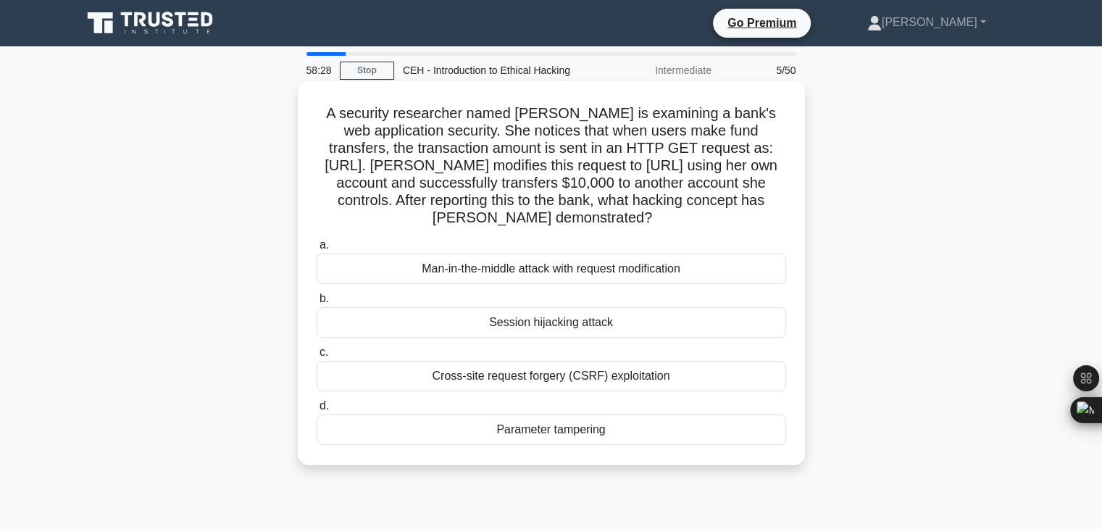
click at [568, 391] on div "Cross-site request forgery (CSRF) exploitation" at bounding box center [552, 376] width 470 height 30
click at [317, 357] on input "c. Cross-site request forgery (CSRF) exploitation" at bounding box center [317, 352] width 0 height 9
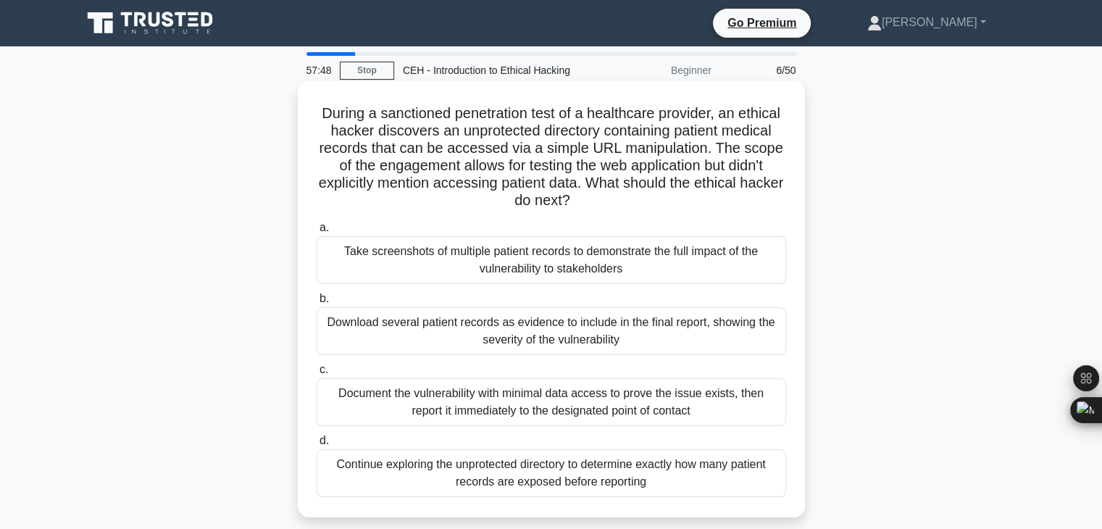
click at [633, 247] on div "Take screenshots of multiple patient records to demonstrate the full impact of …" at bounding box center [552, 260] width 470 height 48
click at [317, 233] on input "a. Take screenshots of multiple patient records to demonstrate the full impact …" at bounding box center [317, 227] width 0 height 9
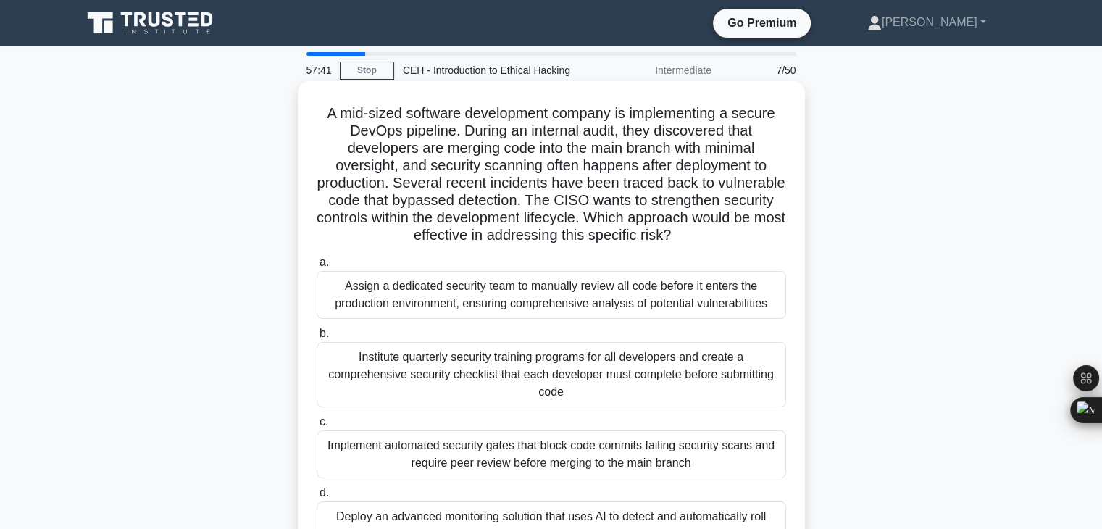
click at [657, 296] on div "Assign a dedicated security team to manually review all code before it enters t…" at bounding box center [552, 295] width 470 height 48
click at [317, 267] on input "a. Assign a dedicated security team to manually review all code before it enter…" at bounding box center [317, 262] width 0 height 9
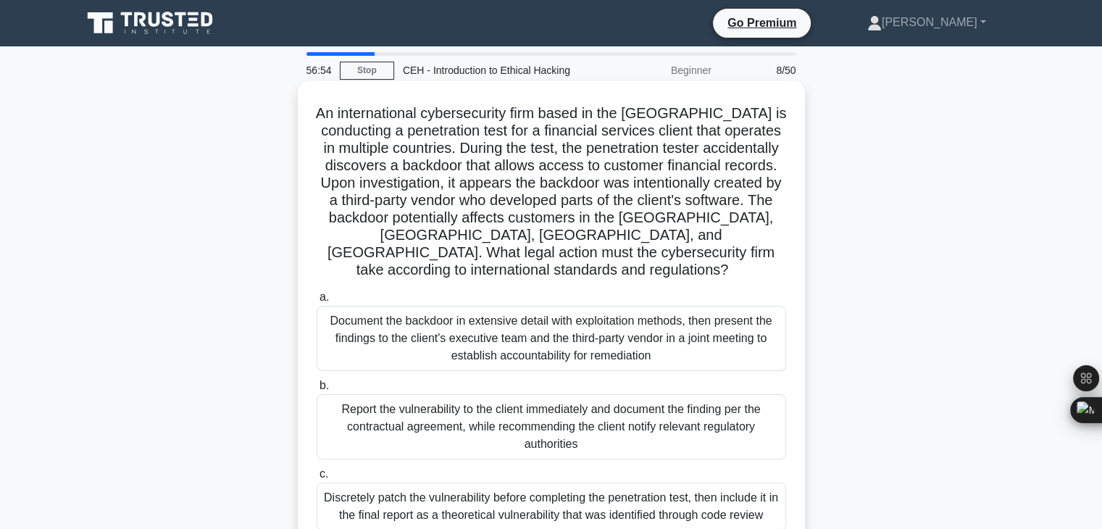
click at [501, 317] on div "Document the backdoor in extensive detail with exploitation methods, then prese…" at bounding box center [552, 338] width 470 height 65
click at [317, 302] on input "a. Document the backdoor in extensive detail with exploitation methods, then pr…" at bounding box center [317, 297] width 0 height 9
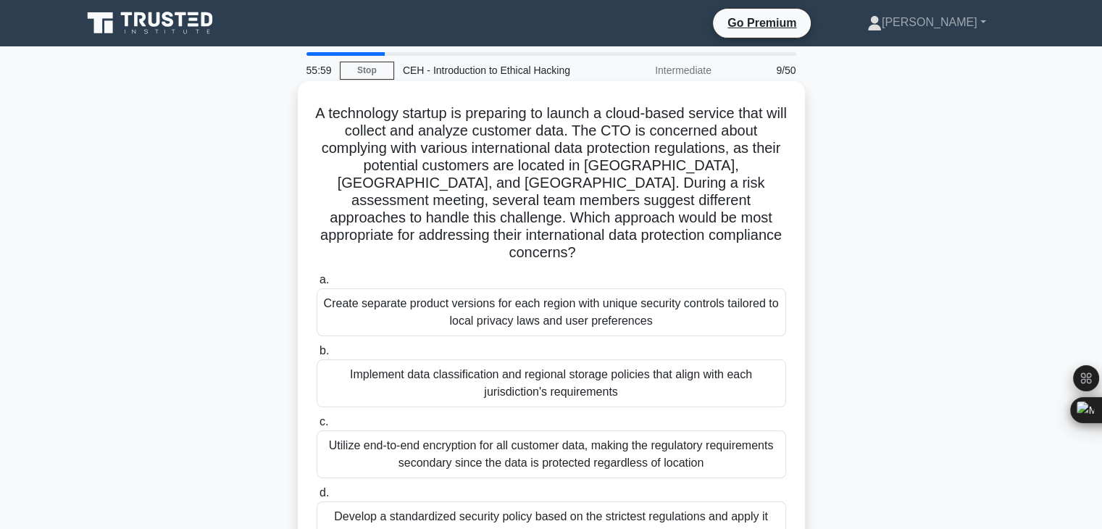
click at [540, 375] on div "Implement data classification and regional storage policies that align with eac…" at bounding box center [552, 383] width 470 height 48
click at [317, 356] on input "b. Implement data classification and regional storage policies that align with …" at bounding box center [317, 350] width 0 height 9
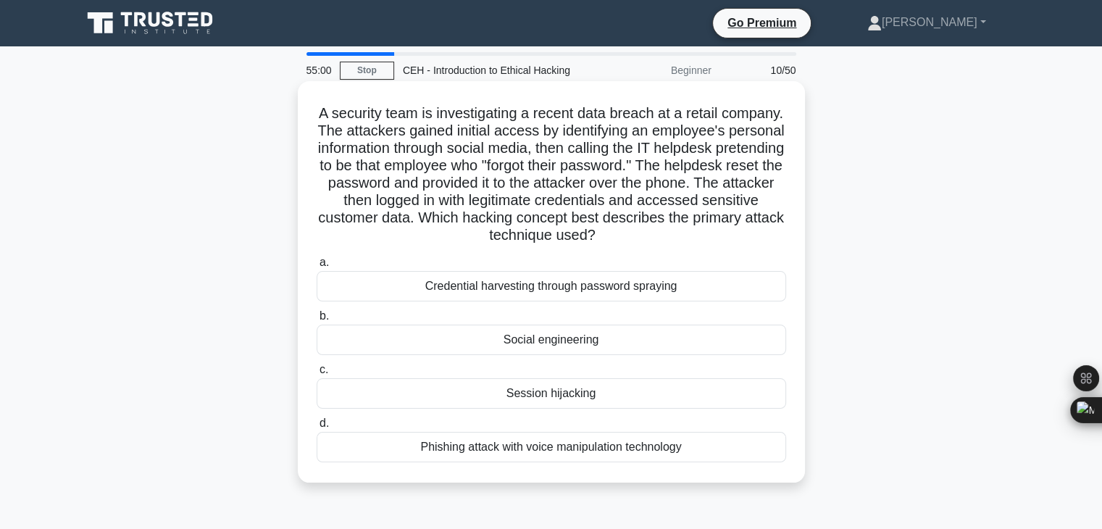
click at [634, 345] on div "Social engineering" at bounding box center [552, 340] width 470 height 30
click at [317, 321] on input "b. Social engineering" at bounding box center [317, 316] width 0 height 9
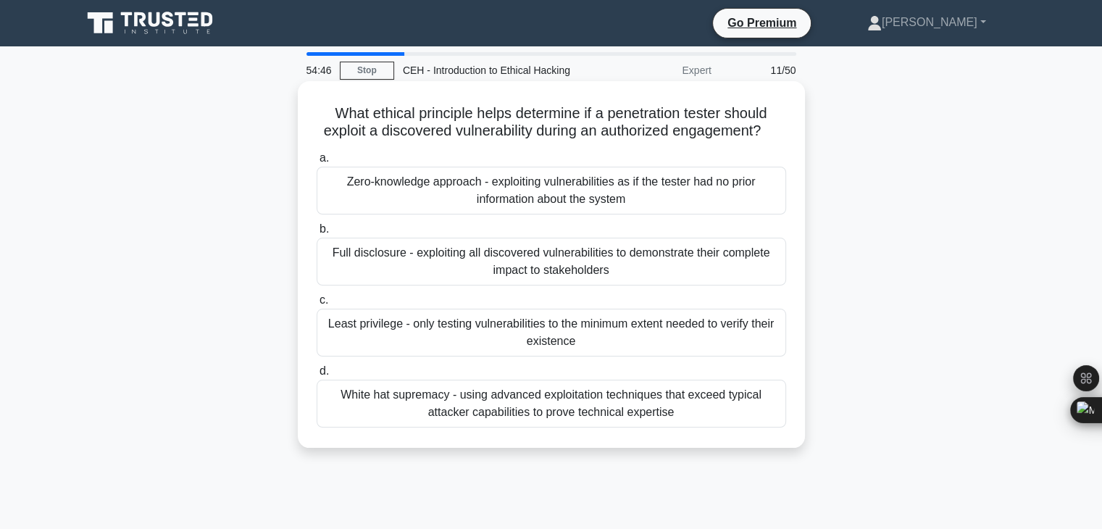
click at [646, 276] on div "Full disclosure - exploiting all discovered vulnerabilities to demonstrate thei…" at bounding box center [552, 262] width 470 height 48
click at [317, 234] on input "b. Full disclosure - exploiting all discovered vulnerabilities to demonstrate t…" at bounding box center [317, 229] width 0 height 9
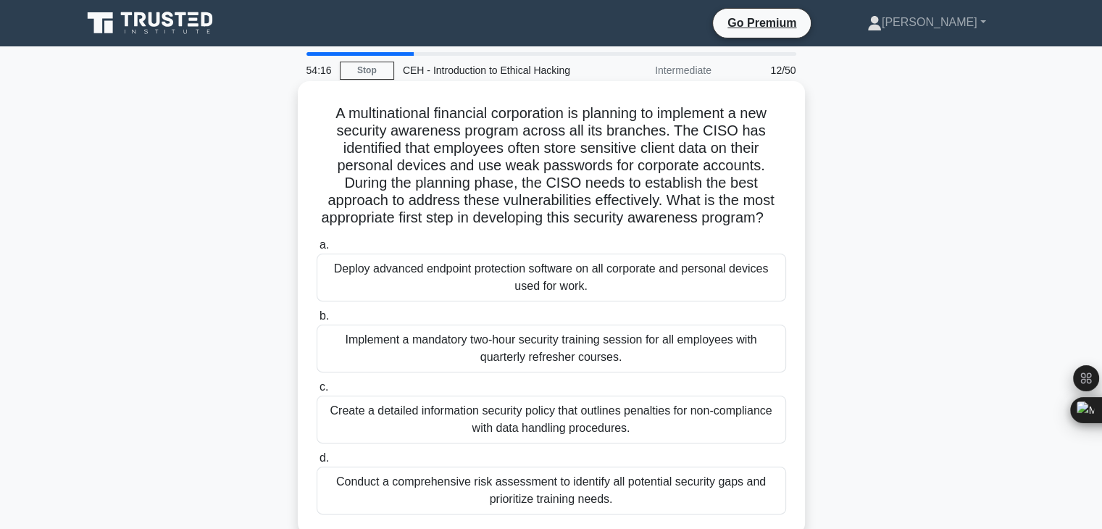
click at [665, 434] on div "Create a detailed information security policy that outlines penalties for non-c…" at bounding box center [552, 420] width 470 height 48
click at [317, 392] on input "c. Create a detailed information security policy that outlines penalties for no…" at bounding box center [317, 387] width 0 height 9
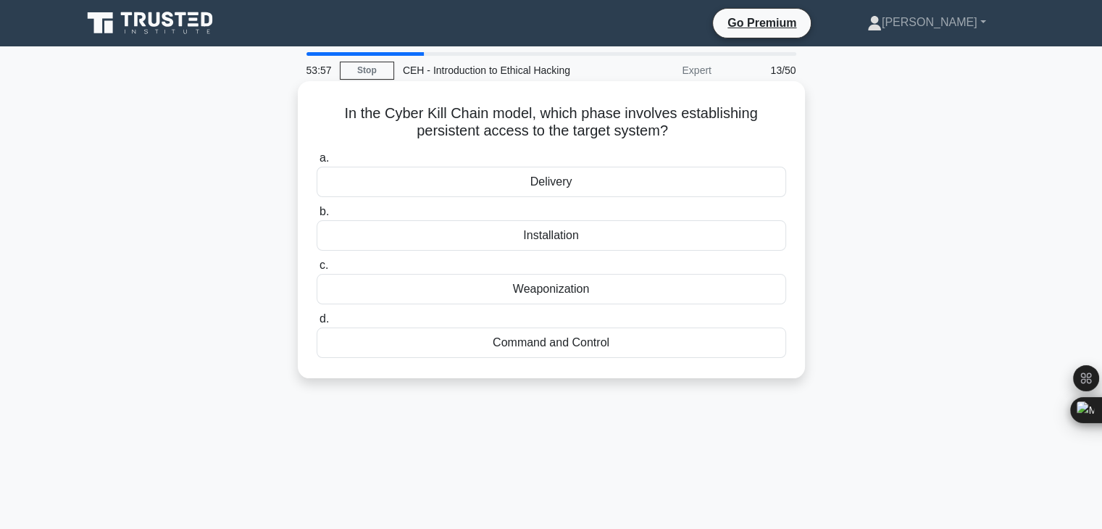
click at [569, 242] on div "Installation" at bounding box center [552, 235] width 470 height 30
click at [317, 217] on input "b. Installation" at bounding box center [317, 211] width 0 height 9
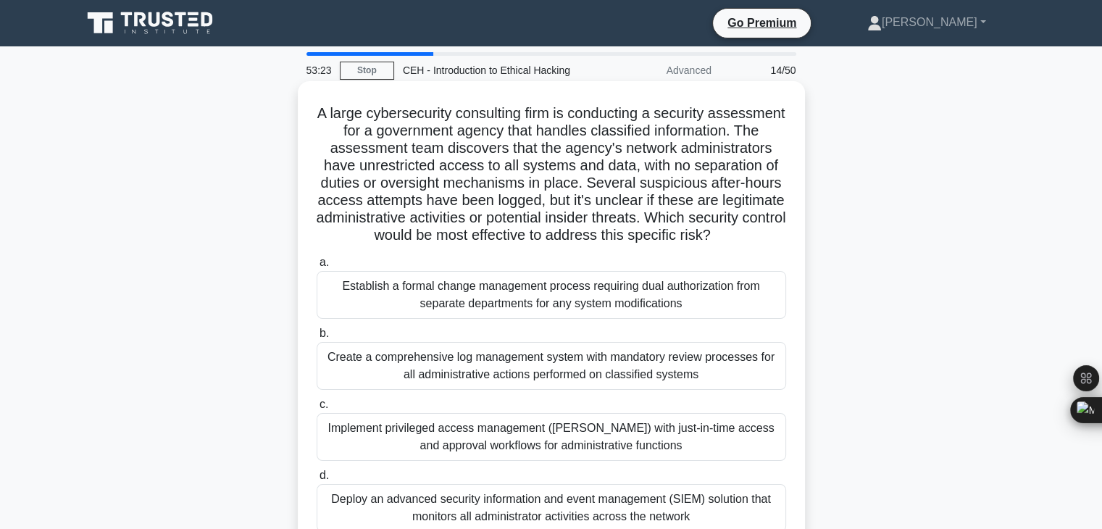
click at [538, 319] on div "Establish a formal change management process requiring dual authorization from …" at bounding box center [552, 295] width 470 height 48
click at [317, 267] on input "a. Establish a formal change management process requiring dual authorization fr…" at bounding box center [317, 262] width 0 height 9
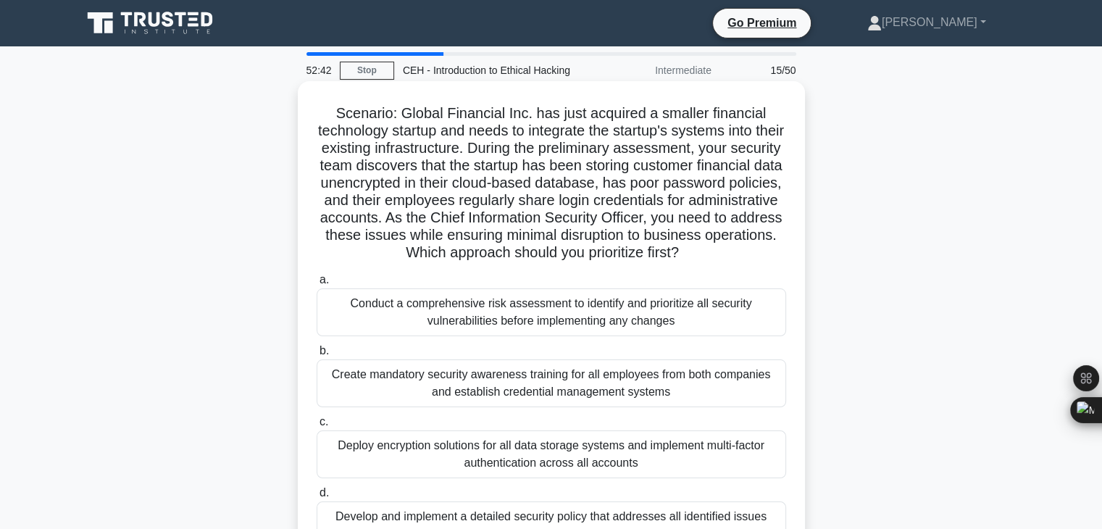
click at [712, 312] on div "Conduct a comprehensive risk assessment to identify and prioritize all security…" at bounding box center [552, 312] width 470 height 48
click at [317, 285] on input "a. Conduct a comprehensive risk assessment to identify and prioritize all secur…" at bounding box center [317, 279] width 0 height 9
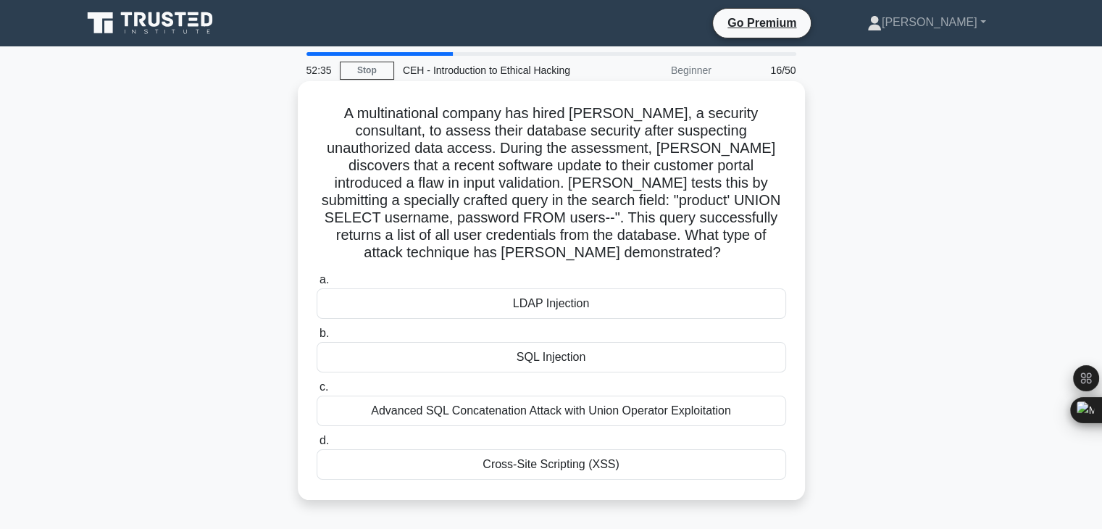
click at [575, 396] on div "Advanced SQL Concatenation Attack with Union Operator Exploitation" at bounding box center [552, 411] width 470 height 30
click at [317, 392] on input "c. Advanced SQL Concatenation Attack with Union Operator Exploitation" at bounding box center [317, 387] width 0 height 9
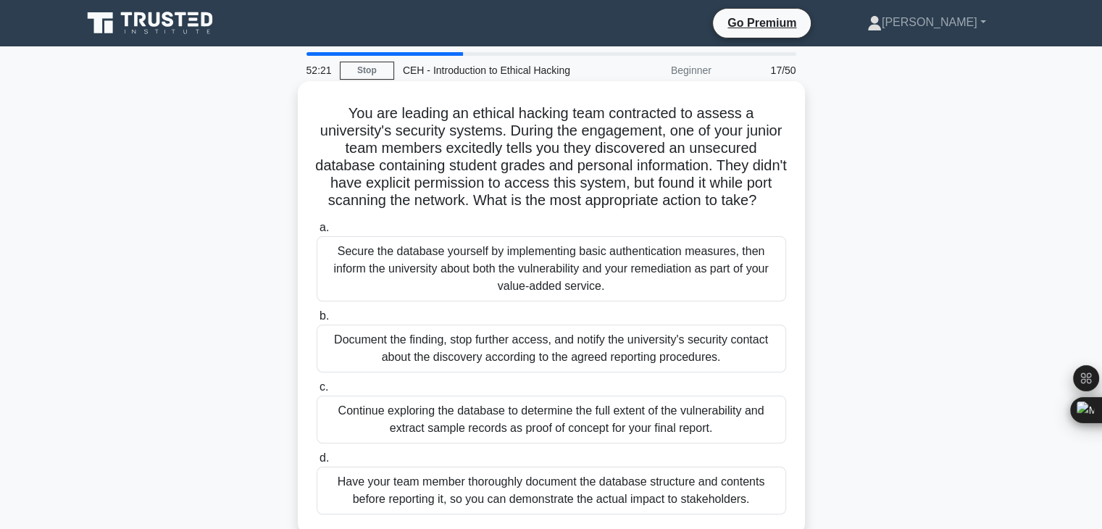
click at [565, 372] on div "Document the finding, stop further access, and notify the university's security…" at bounding box center [552, 349] width 470 height 48
click at [317, 321] on input "b. Document the finding, stop further access, and notify the university's secur…" at bounding box center [317, 316] width 0 height 9
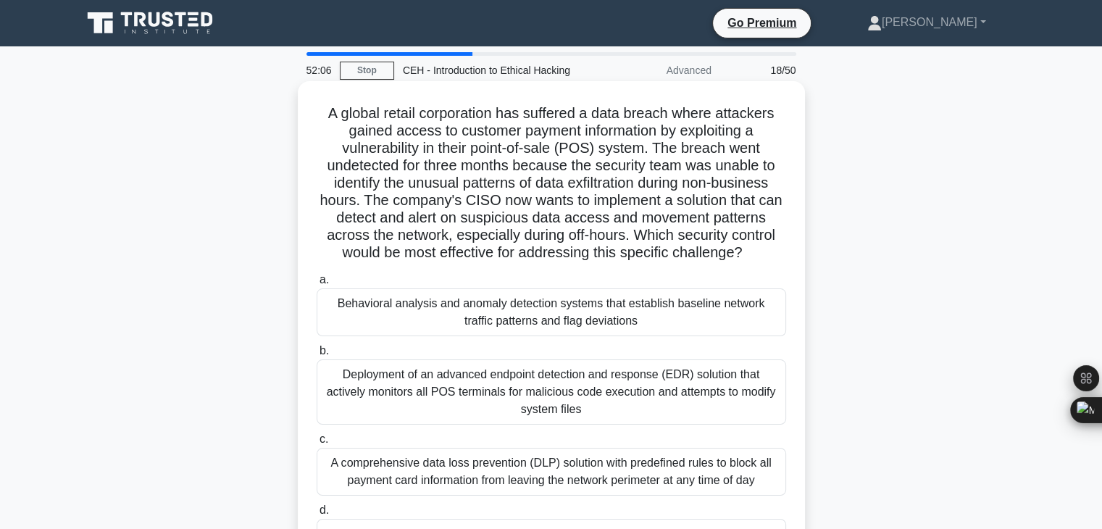
click at [651, 470] on div "A comprehensive data loss prevention (DLP) solution with predefined rules to bl…" at bounding box center [552, 472] width 470 height 48
click at [317, 444] on input "c. A comprehensive data loss prevention (DLP) solution with predefined rules to…" at bounding box center [317, 439] width 0 height 9
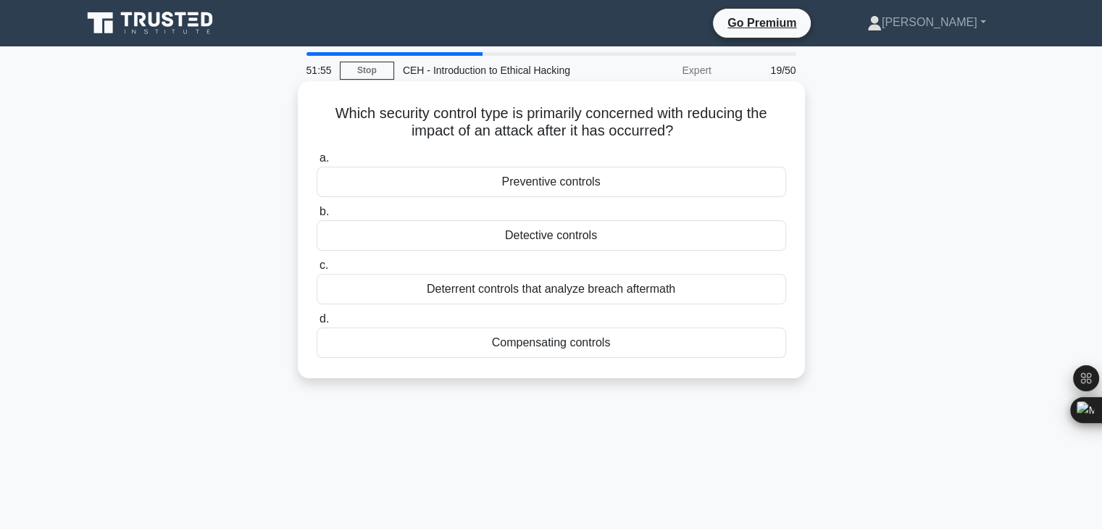
click at [675, 186] on div "Preventive controls" at bounding box center [552, 182] width 470 height 30
click at [317, 163] on input "a. Preventive controls" at bounding box center [317, 158] width 0 height 9
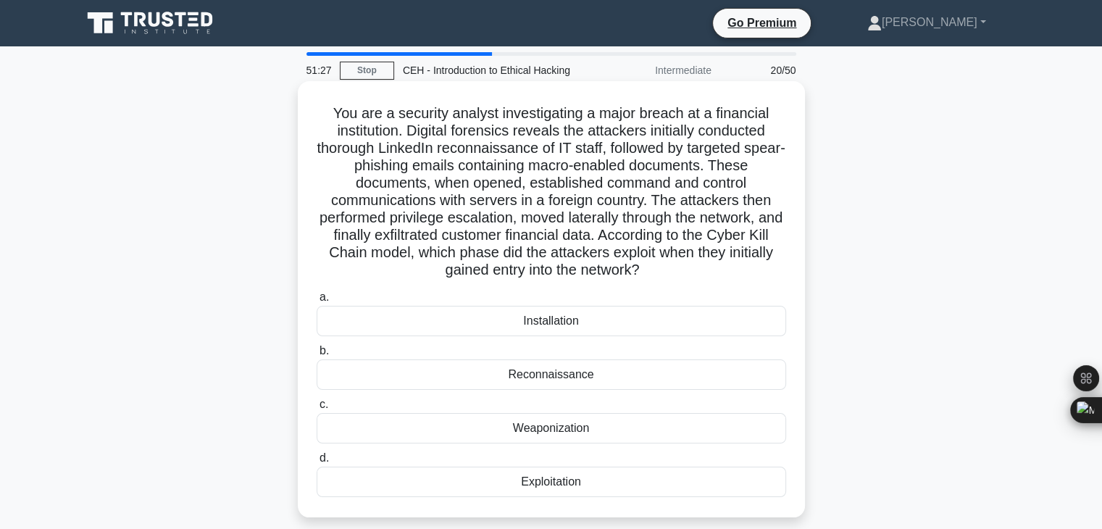
click at [545, 425] on div "Weaponization" at bounding box center [552, 428] width 470 height 30
click at [317, 409] on input "c. Weaponization" at bounding box center [317, 404] width 0 height 9
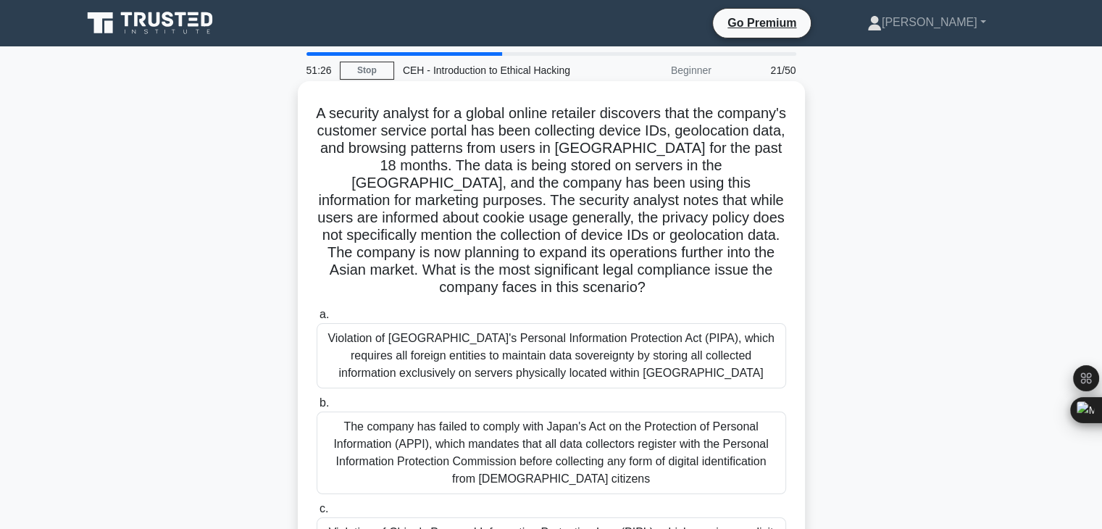
click at [546, 446] on div "The company has failed to comply with Japan's Act on the Protection of Personal…" at bounding box center [552, 453] width 470 height 83
click at [317, 408] on input "b. The company has failed to comply with Japan's Act on the Protection of Perso…" at bounding box center [317, 403] width 0 height 9
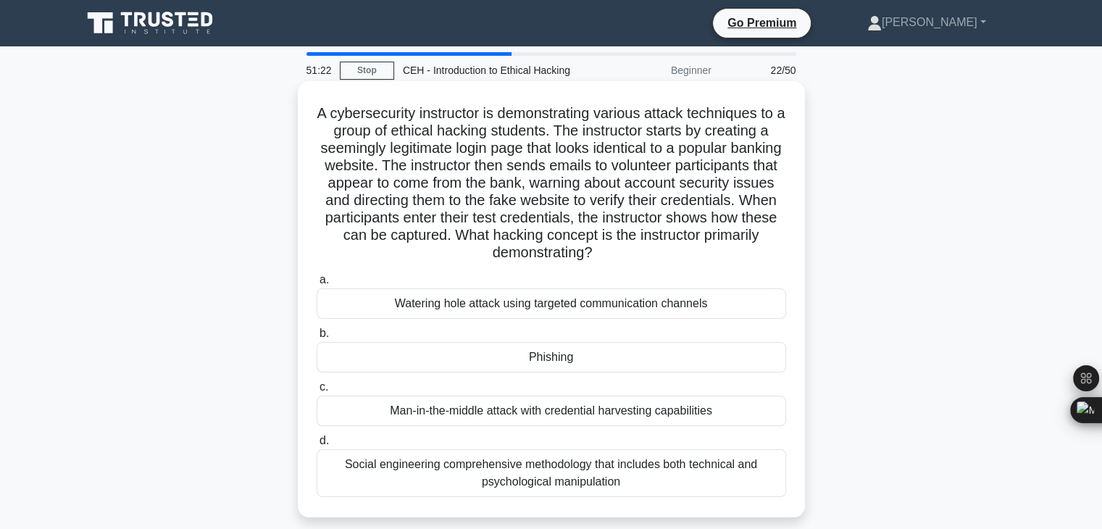
click at [566, 470] on div "Social engineering comprehensive methodology that includes both technical and p…" at bounding box center [552, 473] width 470 height 48
click at [317, 446] on input "d. Social engineering comprehensive methodology that includes both technical an…" at bounding box center [317, 440] width 0 height 9
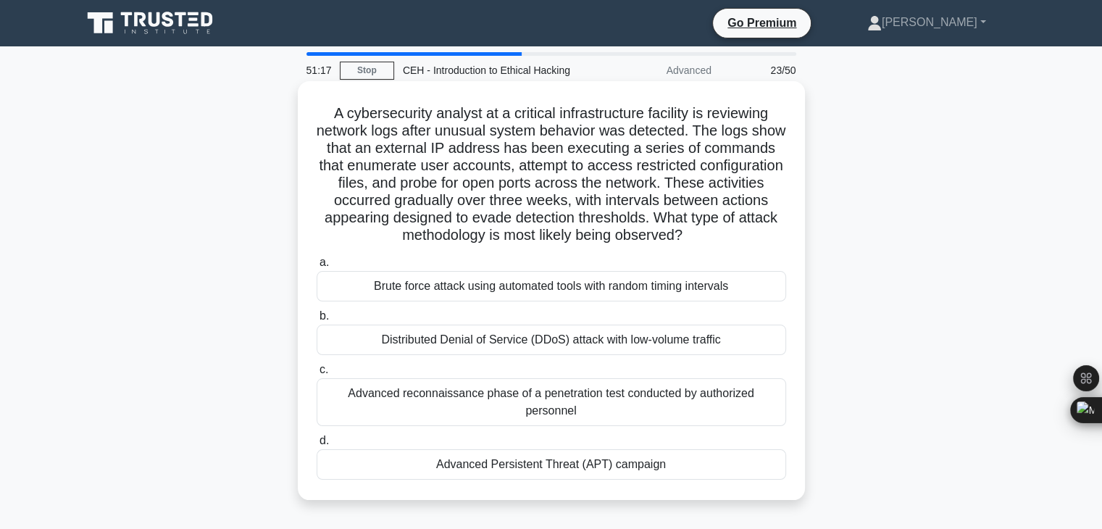
click at [564, 399] on div "Advanced reconnaissance phase of a penetration test conducted by authorized per…" at bounding box center [552, 402] width 470 height 48
click at [317, 375] on input "c. Advanced reconnaissance phase of a penetration test conducted by authorized …" at bounding box center [317, 369] width 0 height 9
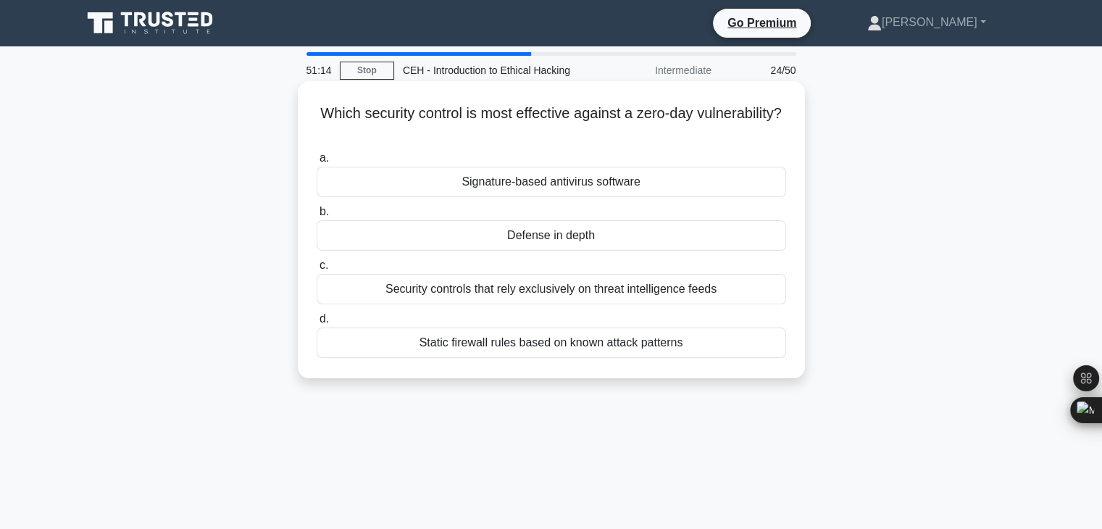
click at [612, 241] on div "Defense in depth" at bounding box center [552, 235] width 470 height 30
click at [317, 217] on input "b. Defense in depth" at bounding box center [317, 211] width 0 height 9
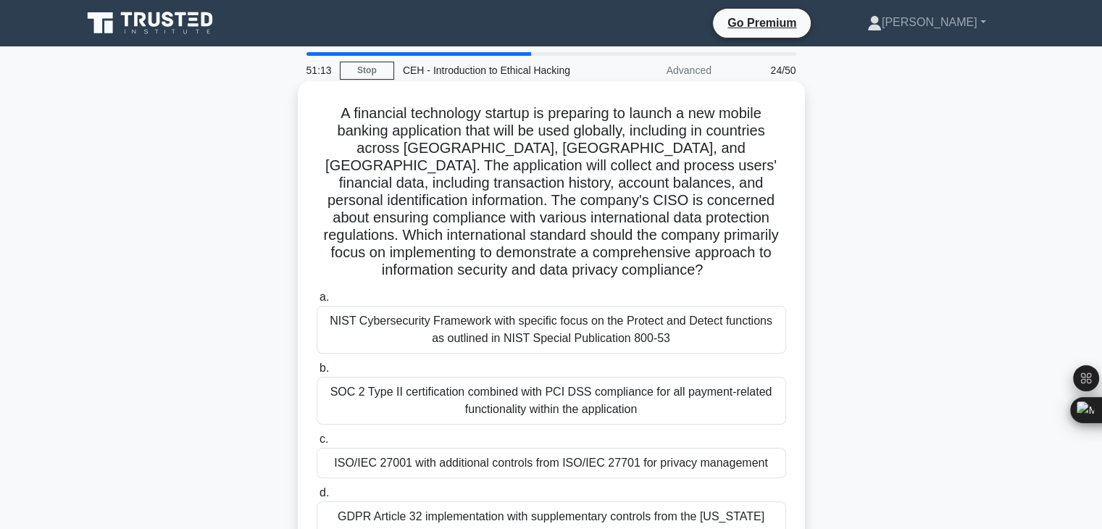
click at [638, 462] on div "ISO/IEC 27001 with additional controls from ISO/IEC 27701 for privacy management" at bounding box center [552, 463] width 470 height 30
click at [317, 444] on input "c. ISO/IEC 27001 with additional controls from ISO/IEC 27701 for privacy manage…" at bounding box center [317, 439] width 0 height 9
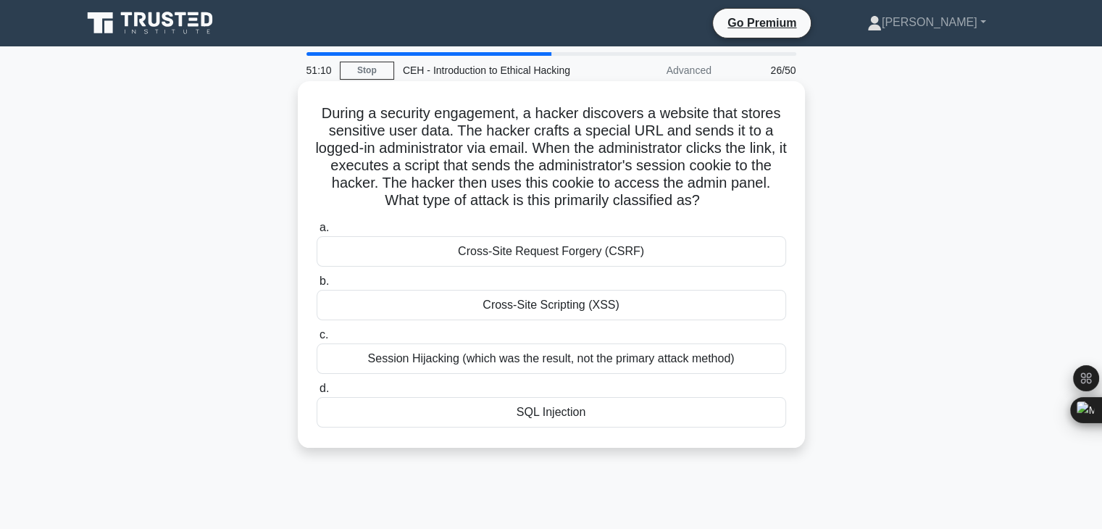
click at [604, 357] on div "Session Hijacking (which was the result, not the primary attack method)" at bounding box center [552, 359] width 470 height 30
click at [317, 340] on input "c. Session Hijacking (which was the result, not the primary attack method)" at bounding box center [317, 334] width 0 height 9
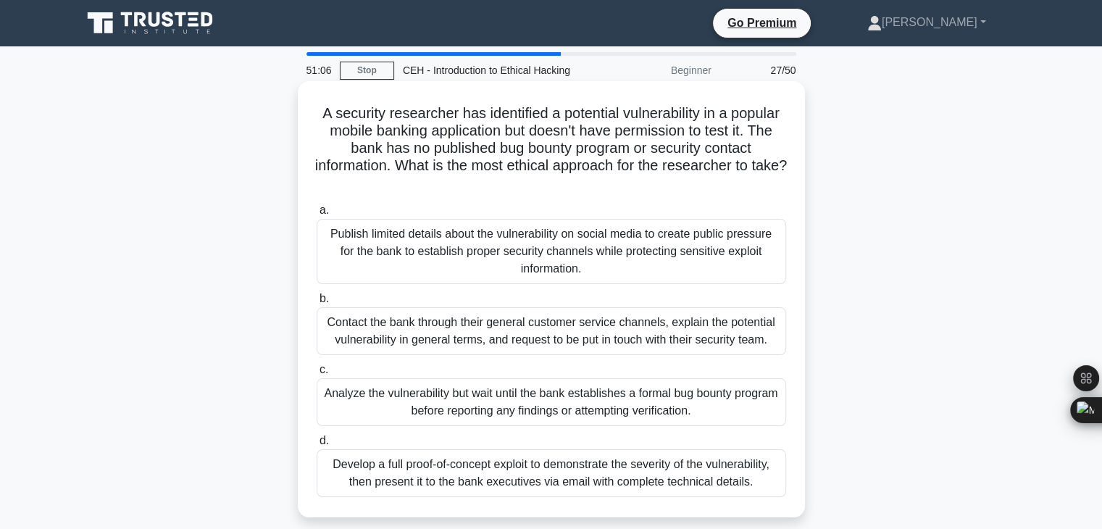
click at [599, 342] on div "Contact the bank through their general customer service channels, explain the p…" at bounding box center [552, 331] width 470 height 48
click at [317, 304] on input "b. Contact the bank through their general customer service channels, explain th…" at bounding box center [317, 298] width 0 height 9
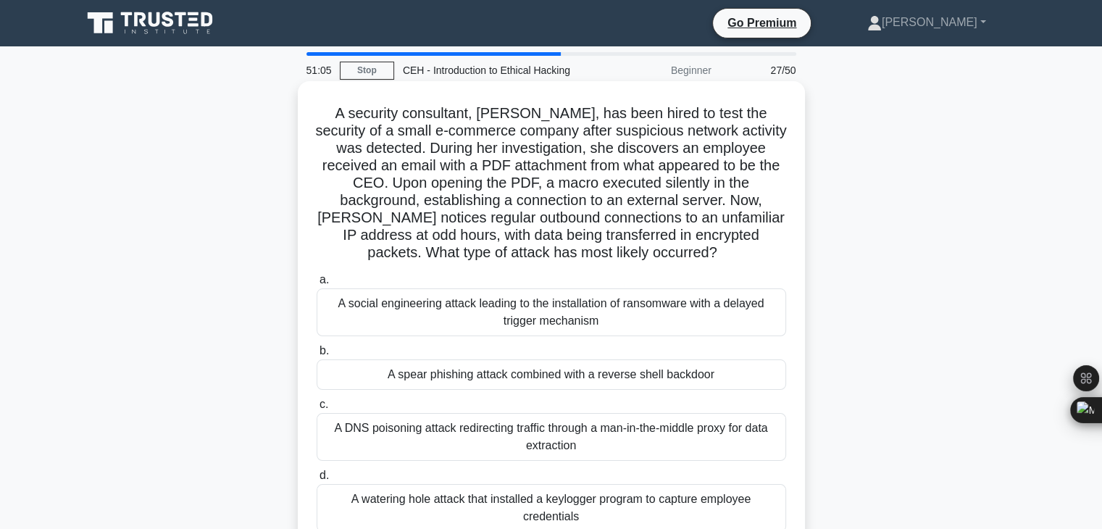
click at [606, 373] on div "A spear phishing attack combined with a reverse shell backdoor" at bounding box center [552, 374] width 470 height 30
click at [317, 356] on input "b. A spear phishing attack combined with a reverse shell backdoor" at bounding box center [317, 350] width 0 height 9
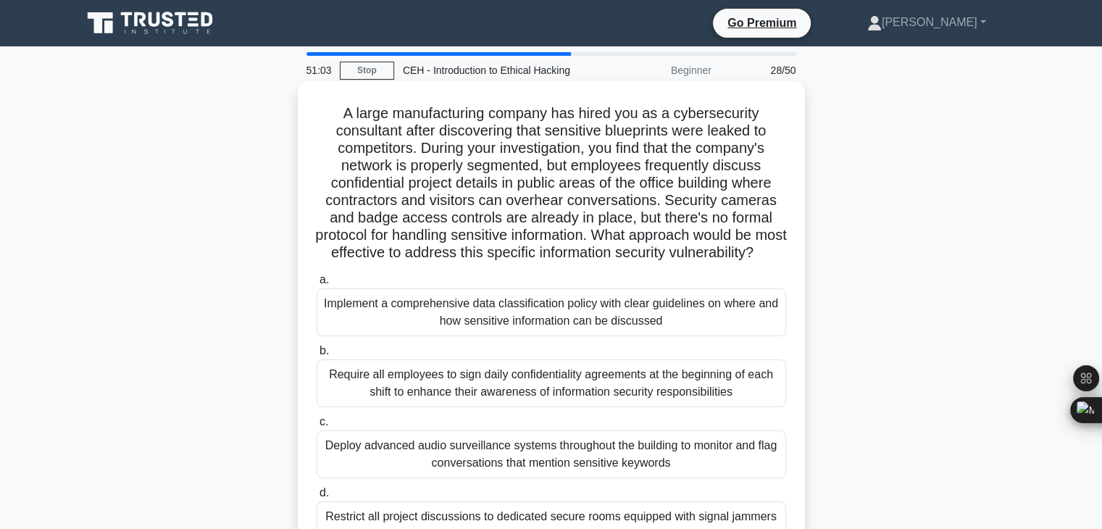
click at [625, 407] on div "Require all employees to sign daily confidentiality agreements at the beginning…" at bounding box center [552, 383] width 470 height 48
click at [317, 356] on input "b. Require all employees to sign daily confidentiality agreements at the beginn…" at bounding box center [317, 350] width 0 height 9
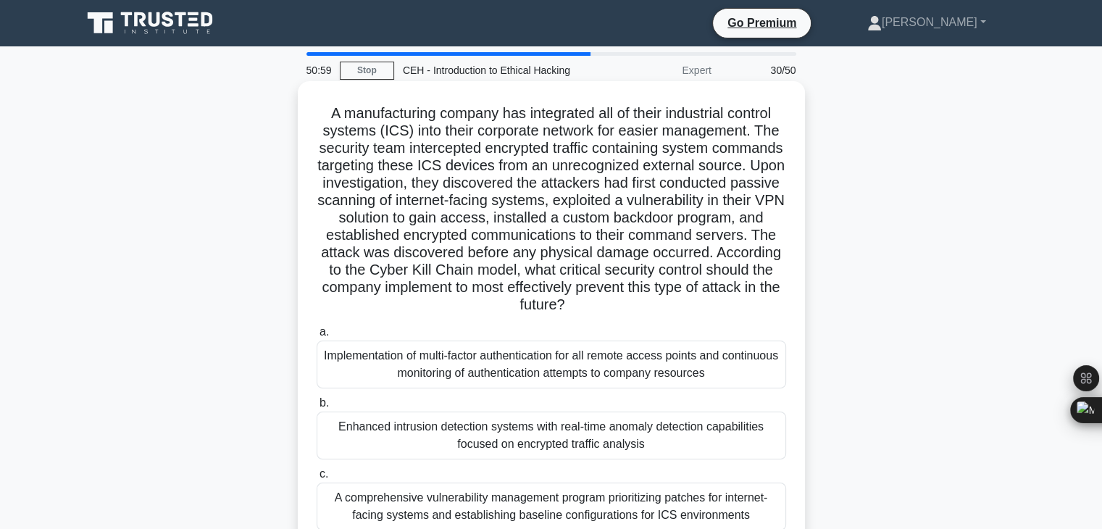
click at [617, 369] on div "Implementation of multi-factor authentication for all remote access points and …" at bounding box center [552, 365] width 470 height 48
click at [317, 337] on input "a. Implementation of multi-factor authentication for all remote access points a…" at bounding box center [317, 332] width 0 height 9
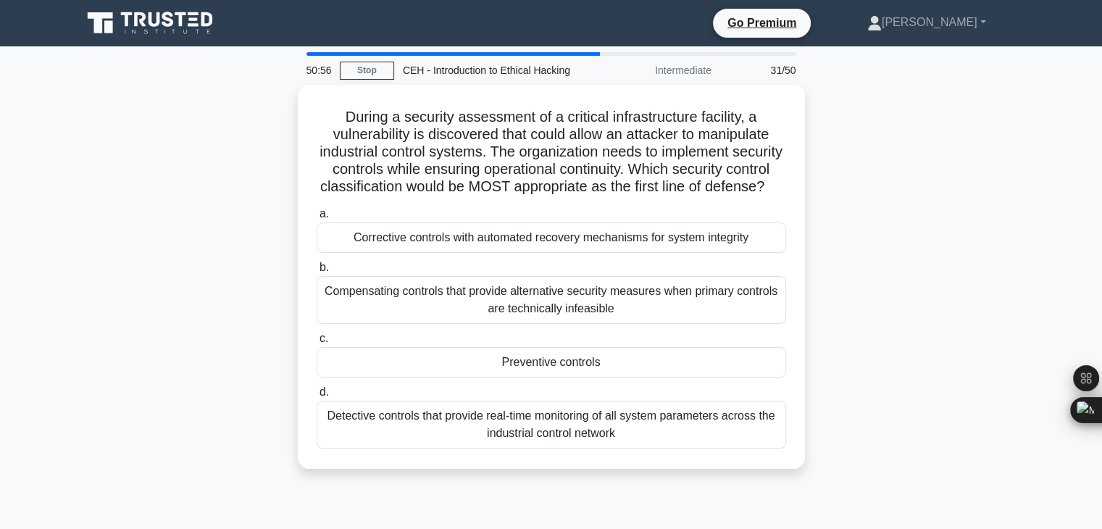
click at [616, 372] on div "Preventive controls" at bounding box center [552, 362] width 470 height 30
click at [317, 344] on input "c. Preventive controls" at bounding box center [317, 338] width 0 height 9
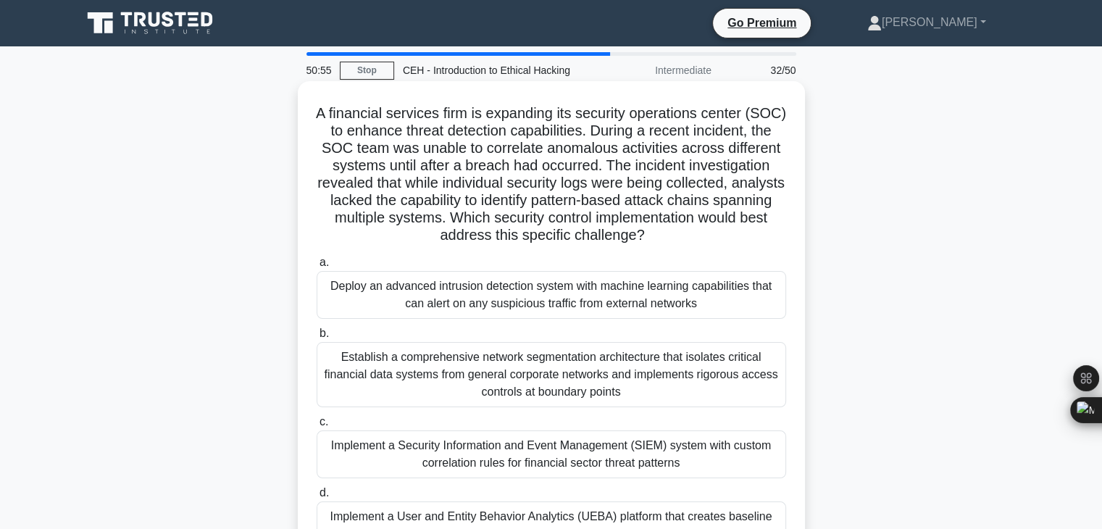
click at [612, 352] on div "Establish a comprehensive network segmentation architecture that isolates criti…" at bounding box center [552, 374] width 470 height 65
click at [317, 338] on input "b. Establish a comprehensive network segmentation architecture that isolates cr…" at bounding box center [317, 333] width 0 height 9
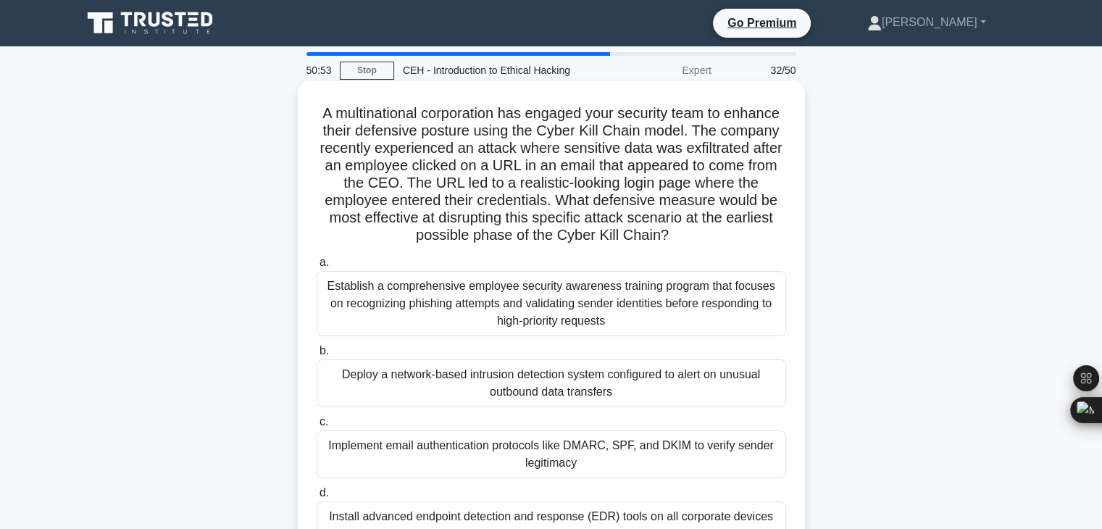
click at [606, 293] on div "Establish a comprehensive employee security awareness training program that foc…" at bounding box center [552, 303] width 470 height 65
click at [317, 267] on input "a. Establish a comprehensive employee security awareness training program that …" at bounding box center [317, 262] width 0 height 9
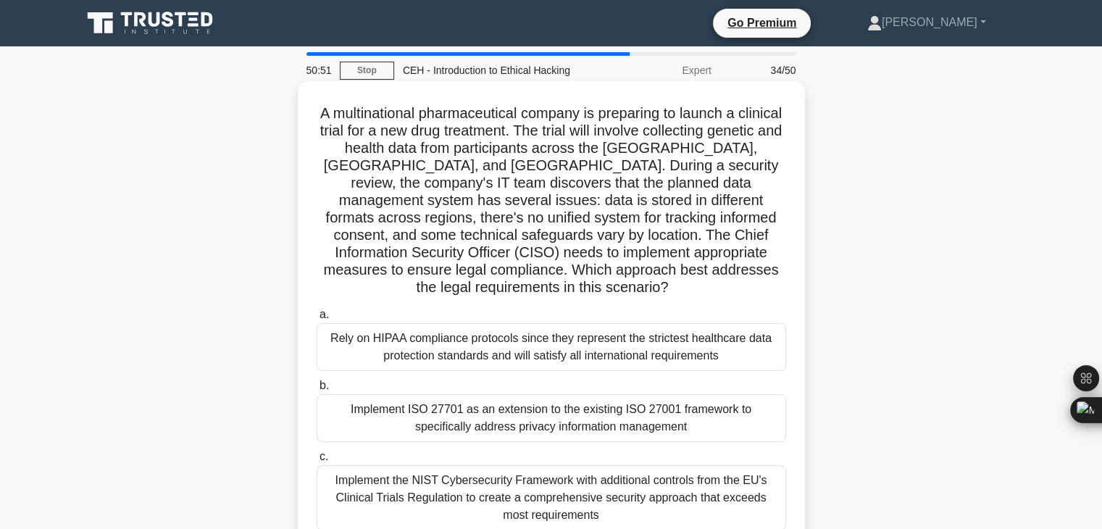
click at [645, 473] on div "Implement the NIST Cybersecurity Framework with additional controls from the EU…" at bounding box center [552, 497] width 470 height 65
click at [317, 462] on input "c. Implement the NIST Cybersecurity Framework with additional controls from the…" at bounding box center [317, 456] width 0 height 9
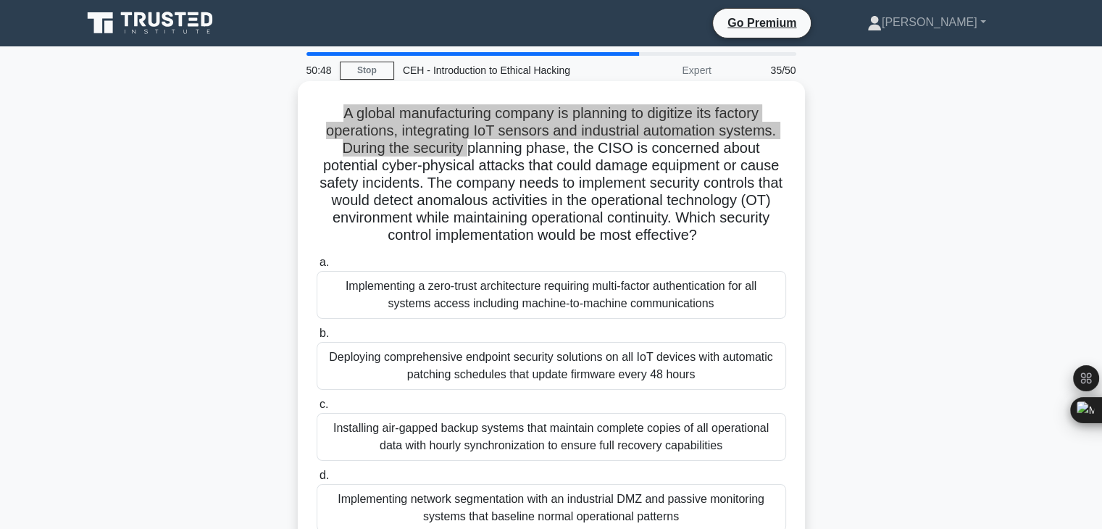
drag, startPoint x: 337, startPoint y: 120, endPoint x: 468, endPoint y: 155, distance: 135.7
click at [468, 155] on h5 "A global manufacturing company is planning to digitize its factory operations, …" at bounding box center [551, 174] width 472 height 141
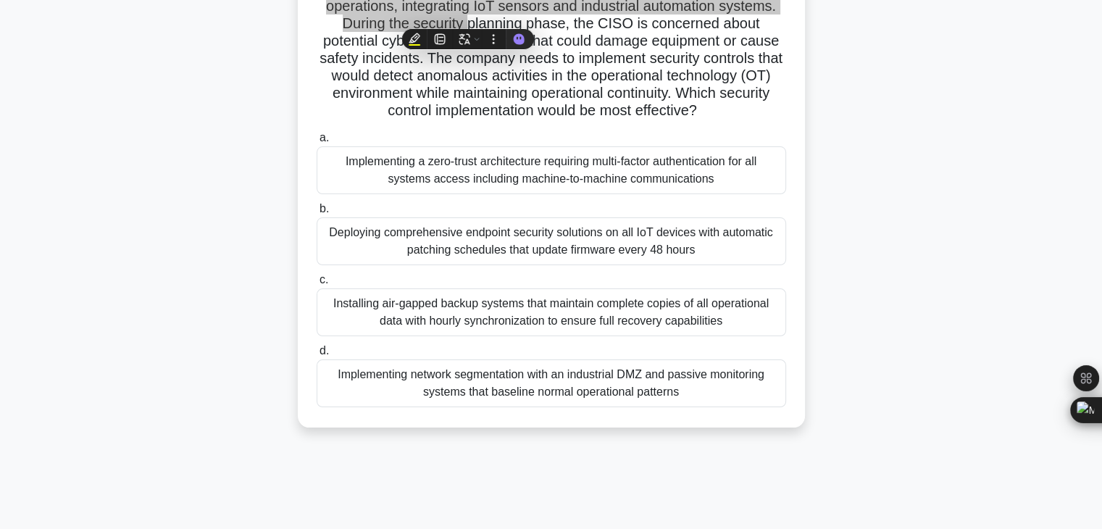
scroll to position [145, 0]
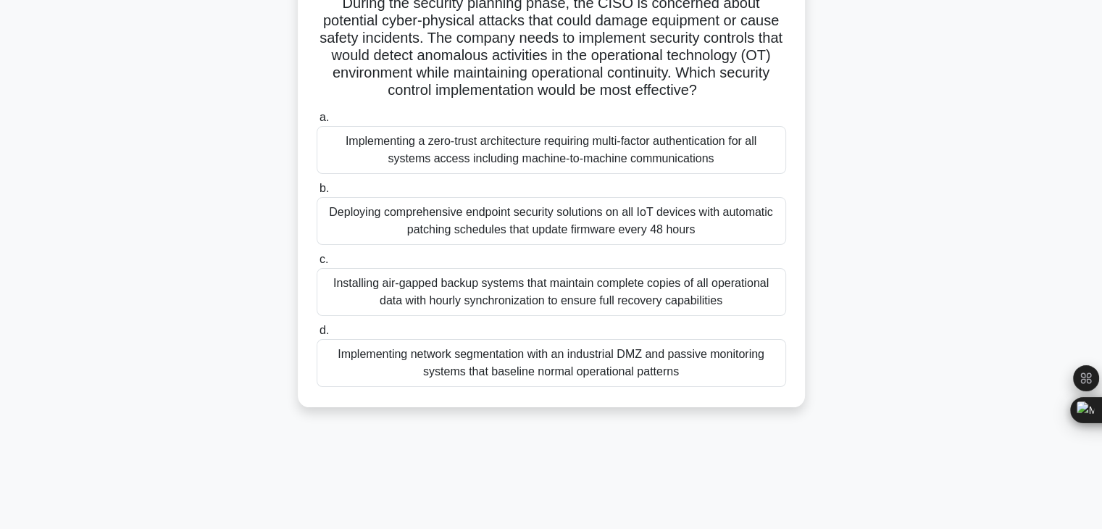
click at [573, 296] on div "Installing air-gapped backup systems that maintain complete copies of all opera…" at bounding box center [552, 292] width 470 height 48
click at [317, 265] on input "c. Installing air-gapped backup systems that maintain complete copies of all op…" at bounding box center [317, 259] width 0 height 9
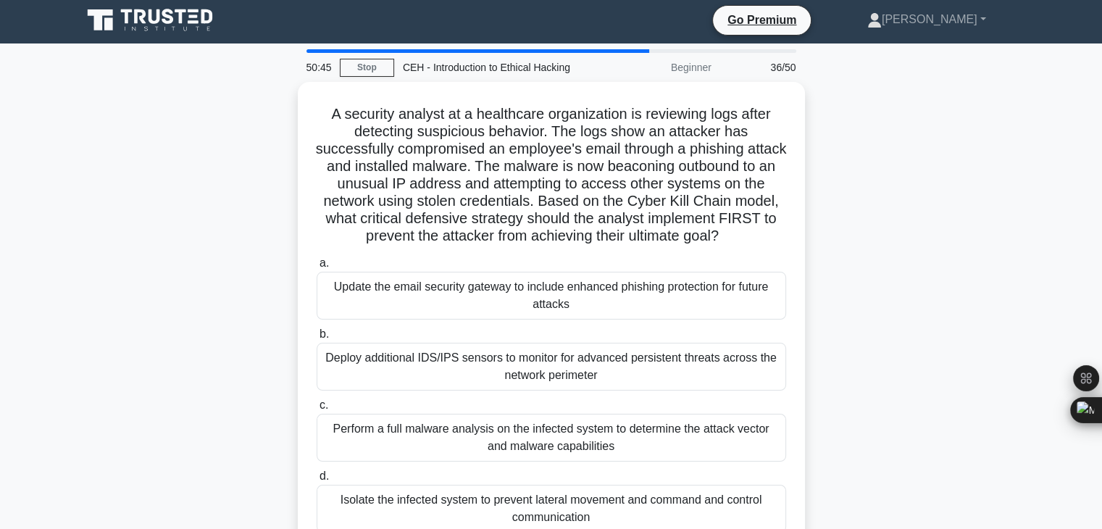
scroll to position [0, 0]
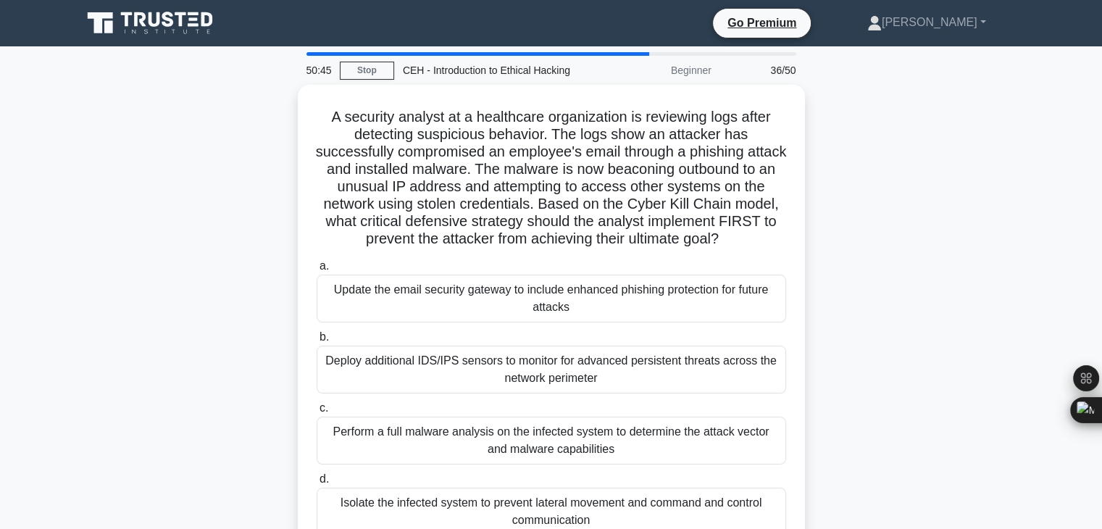
click at [573, 296] on div "Update the email security gateway to include enhanced phishing protection for f…" at bounding box center [552, 299] width 470 height 48
click at [317, 271] on input "a. Update the email security gateway to include enhanced phishing protection fo…" at bounding box center [317, 266] width 0 height 9
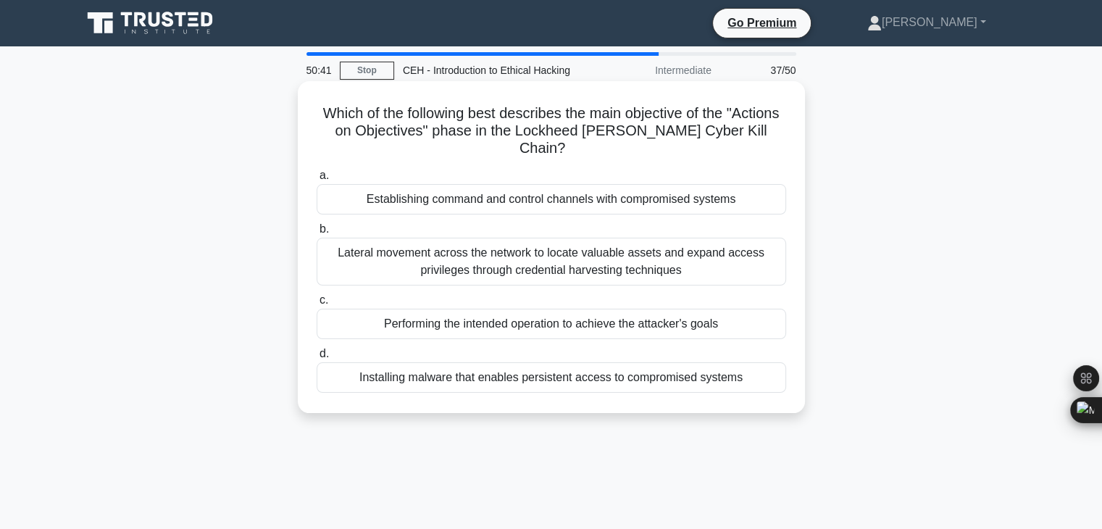
click at [562, 270] on div "Lateral movement across the network to locate valuable assets and expand access…" at bounding box center [552, 262] width 470 height 48
click at [317, 234] on input "b. Lateral movement across the network to locate valuable assets and expand acc…" at bounding box center [317, 229] width 0 height 9
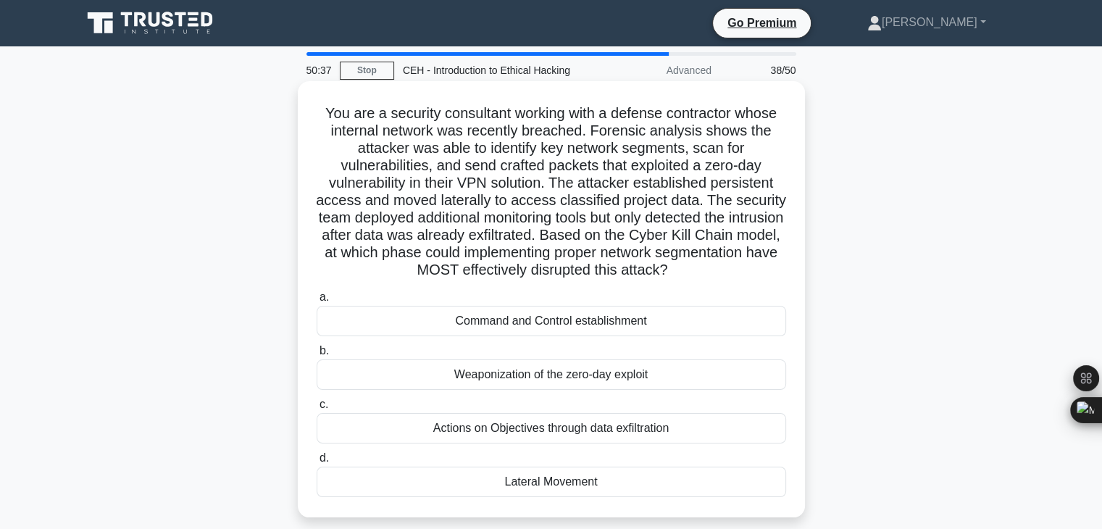
click at [571, 321] on div "Command and Control establishment" at bounding box center [552, 321] width 470 height 30
click at [317, 302] on input "a. Command and Control establishment" at bounding box center [317, 297] width 0 height 9
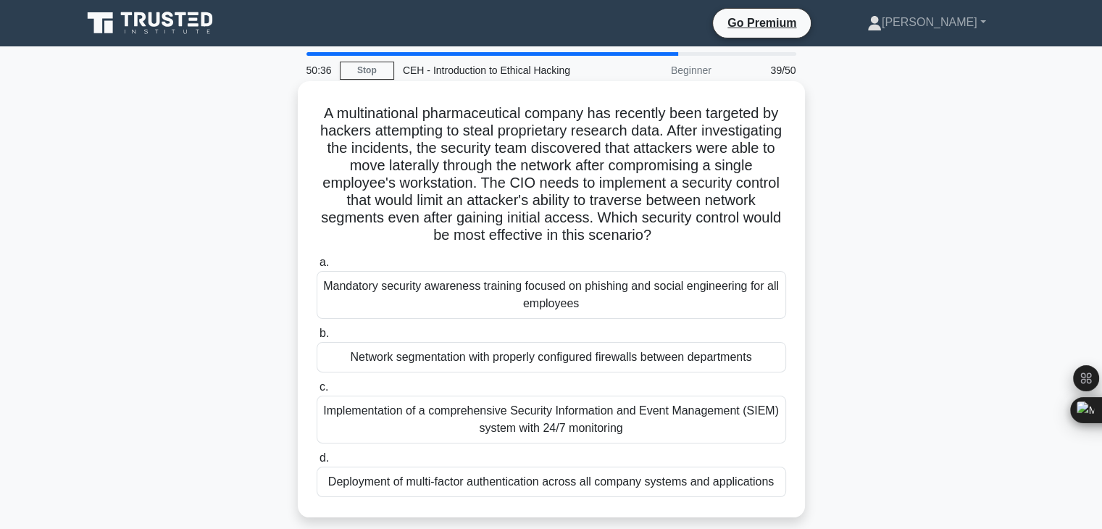
click at [573, 301] on div "Mandatory security awareness training focused on phishing and social engineerin…" at bounding box center [552, 295] width 470 height 48
click at [317, 267] on input "a. Mandatory security awareness training focused on phishing and social enginee…" at bounding box center [317, 262] width 0 height 9
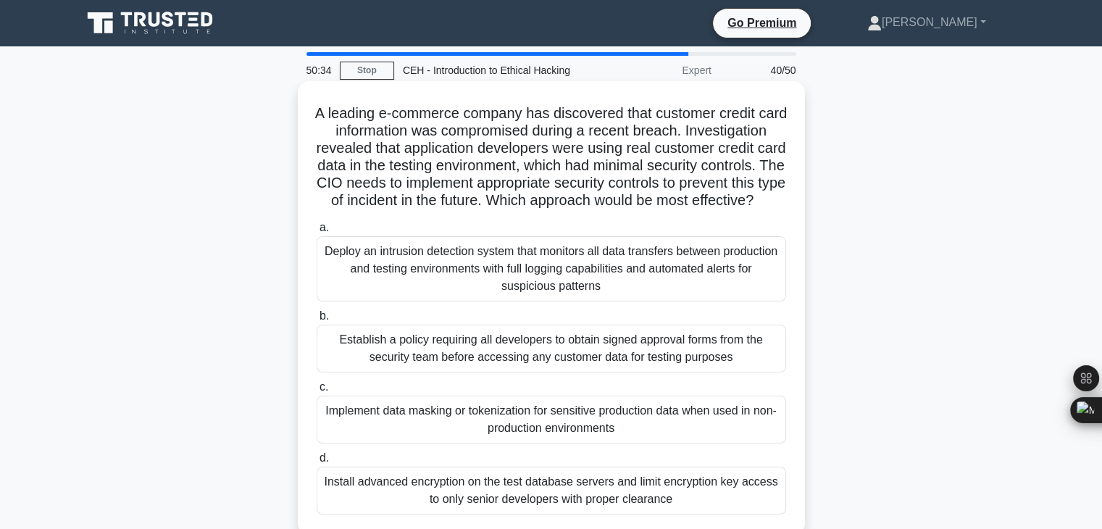
click at [573, 299] on div "Deploy an intrusion detection system that monitors all data transfers between p…" at bounding box center [552, 268] width 470 height 65
click at [317, 233] on input "a. Deploy an intrusion detection system that monitors all data transfers betwee…" at bounding box center [317, 227] width 0 height 9
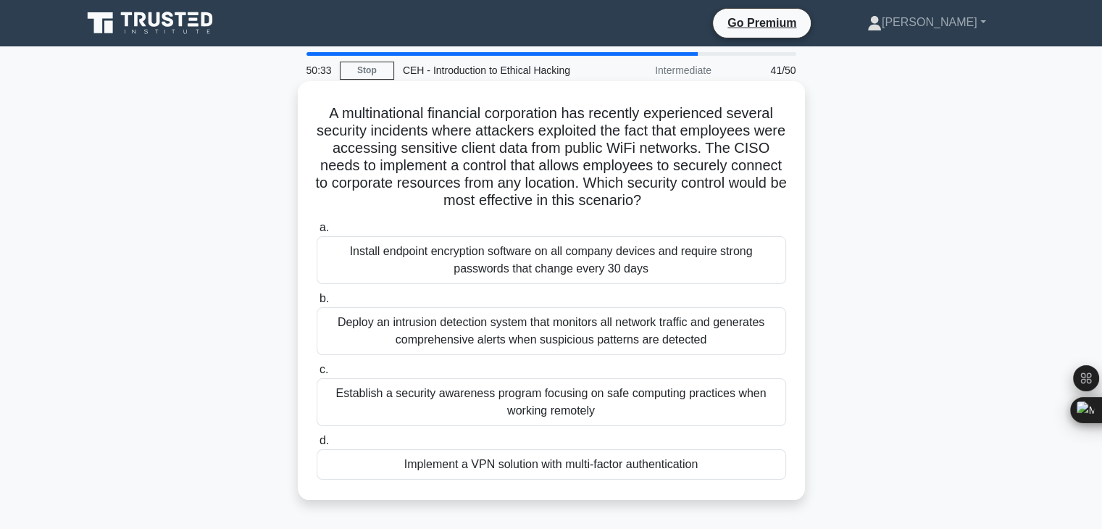
click at [583, 322] on div "Deploy an intrusion detection system that monitors all network traffic and gene…" at bounding box center [552, 331] width 470 height 48
click at [317, 304] on input "b. Deploy an intrusion detection system that monitors all network traffic and g…" at bounding box center [317, 298] width 0 height 9
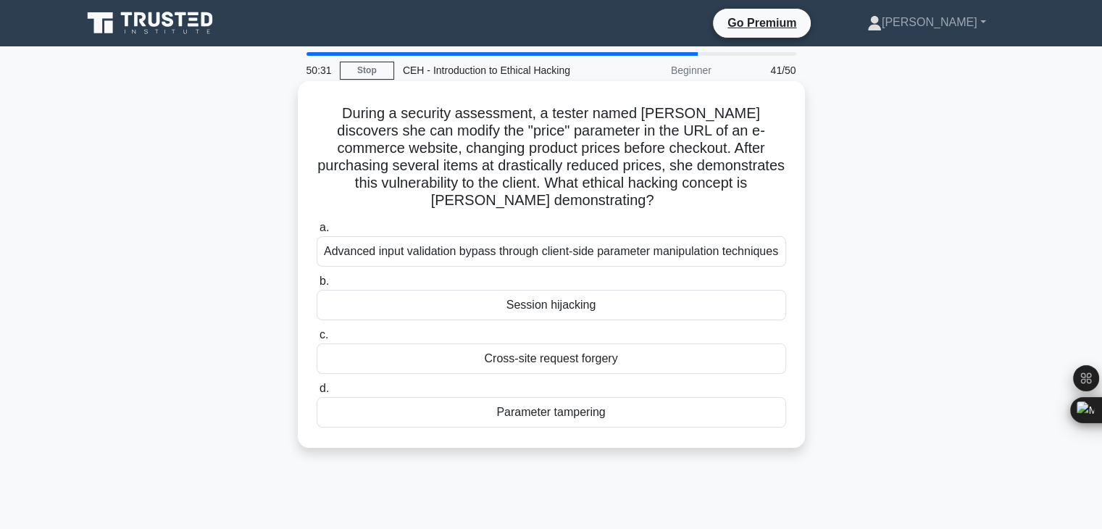
click at [577, 308] on div "Session hijacking" at bounding box center [552, 305] width 470 height 30
click at [317, 286] on input "b. Session hijacking" at bounding box center [317, 281] width 0 height 9
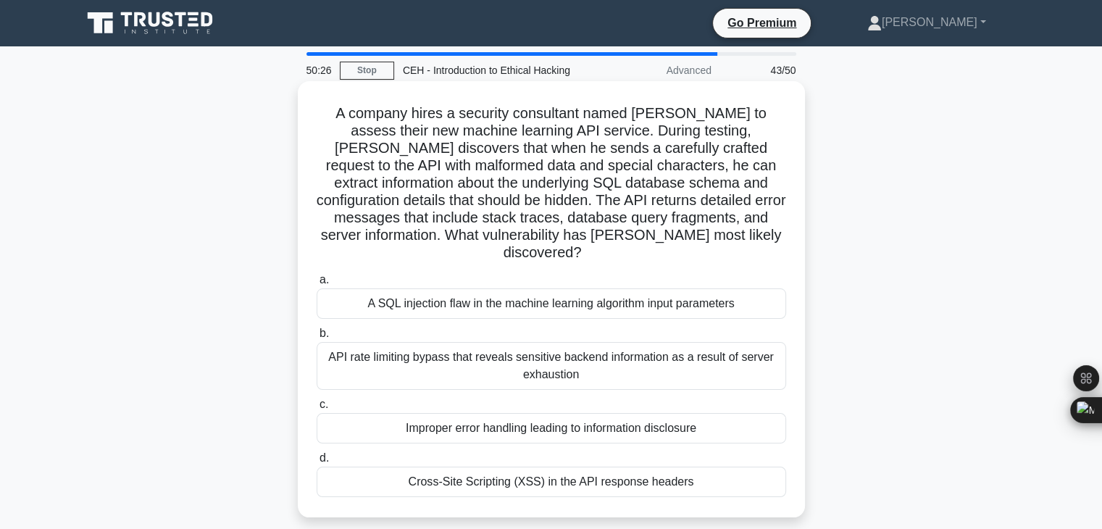
click at [555, 413] on div "Improper error handling leading to information disclosure" at bounding box center [552, 428] width 470 height 30
click at [317, 402] on input "c. Improper error handling leading to information disclosure" at bounding box center [317, 404] width 0 height 9
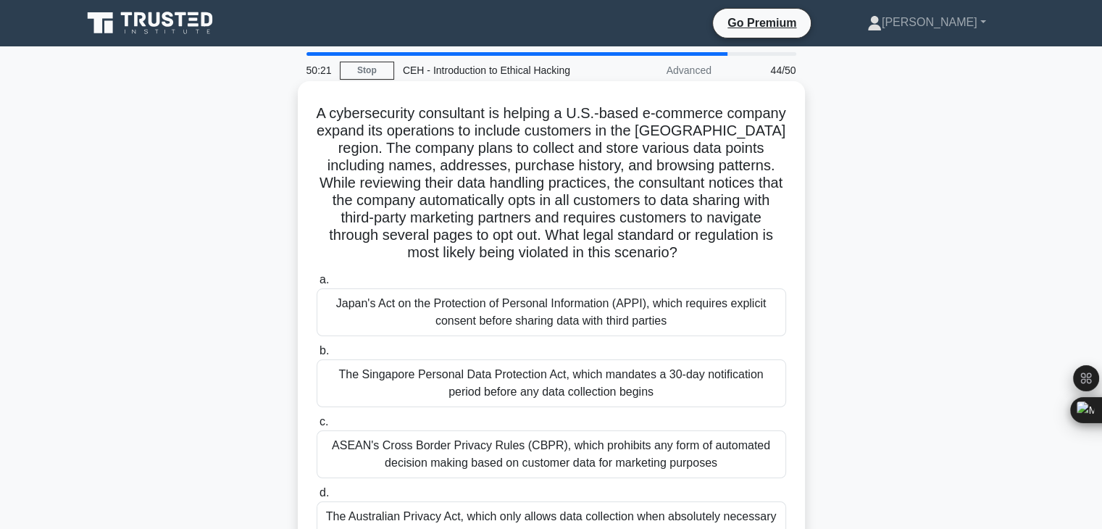
click at [564, 320] on div "Japan's Act on the Protection of Personal Information (APPI), which requires ex…" at bounding box center [552, 312] width 470 height 48
click at [317, 285] on input "a. Japan's Act on the Protection of Personal Information (APPI), which requires…" at bounding box center [317, 279] width 0 height 9
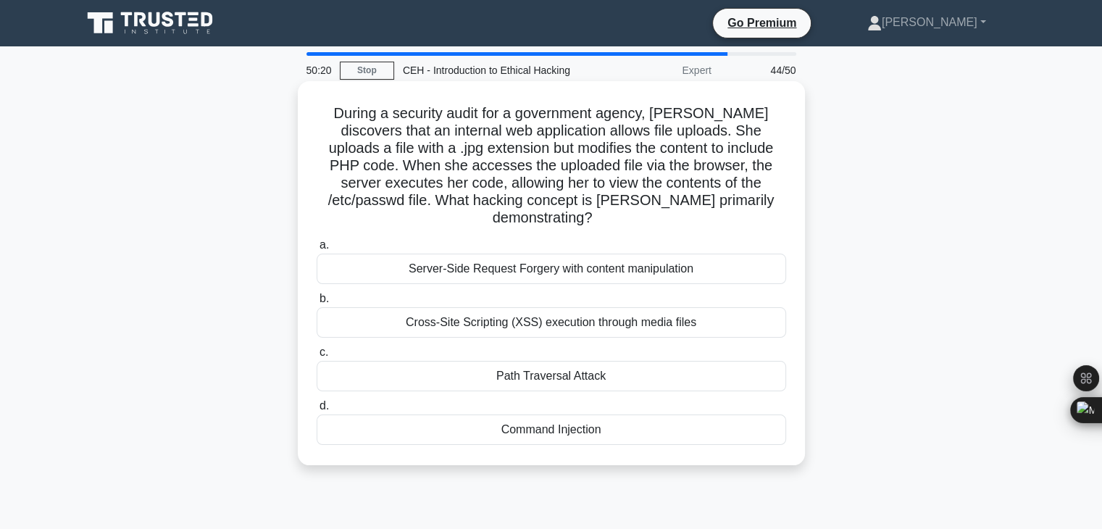
click at [565, 361] on div "Path Traversal Attack" at bounding box center [552, 376] width 470 height 30
click at [317, 354] on input "c. Path Traversal Attack" at bounding box center [317, 352] width 0 height 9
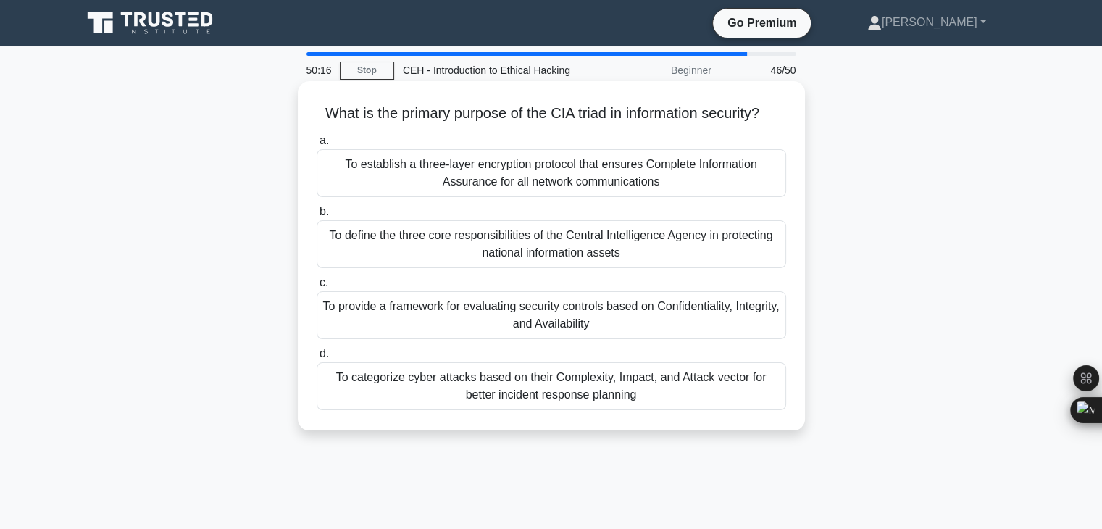
click at [560, 339] on div "To provide a framework for evaluating security controls based on Confidentialit…" at bounding box center [552, 315] width 470 height 48
click at [317, 288] on input "c. To provide a framework for evaluating security controls based on Confidentia…" at bounding box center [317, 282] width 0 height 9
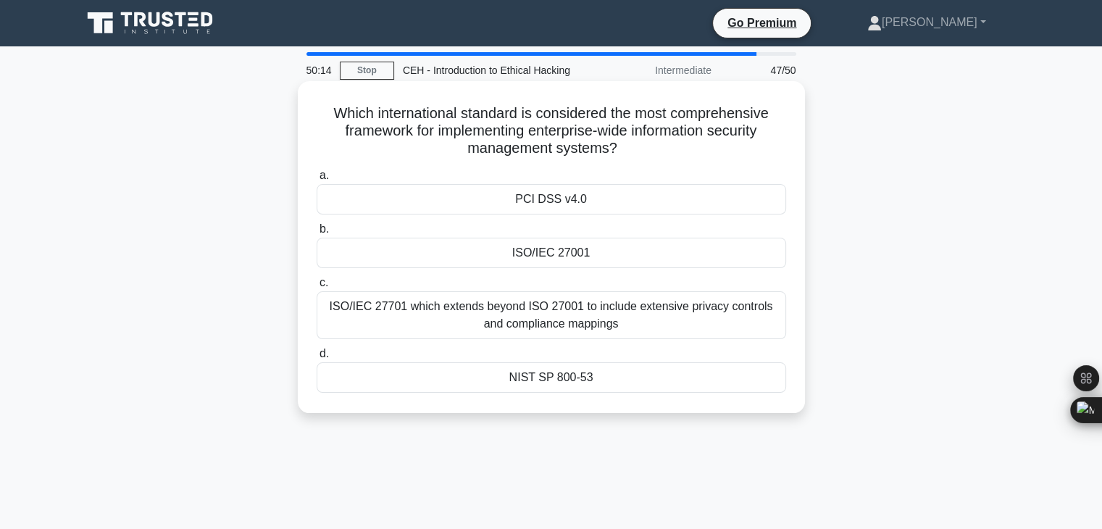
click at [580, 317] on div "ISO/IEC 27701 which extends beyond ISO 27001 to include extensive privacy contr…" at bounding box center [552, 315] width 470 height 48
click at [317, 288] on input "c. ISO/IEC 27701 which extends beyond ISO 27001 to include extensive privacy co…" at bounding box center [317, 282] width 0 height 9
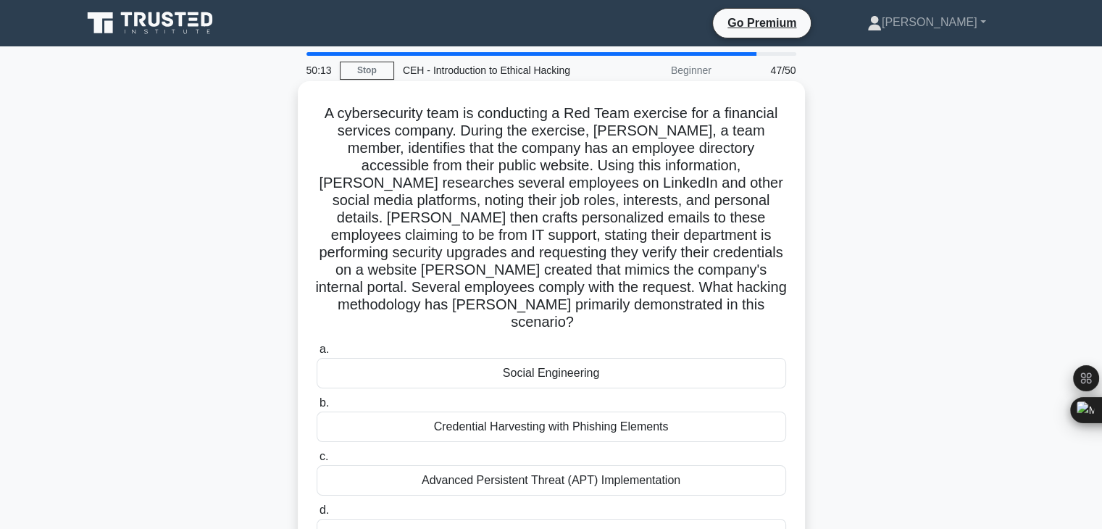
click at [591, 412] on div "Credential Harvesting with Phishing Elements" at bounding box center [552, 427] width 470 height 30
click at [317, 408] on input "b. Credential Harvesting with Phishing Elements" at bounding box center [317, 403] width 0 height 9
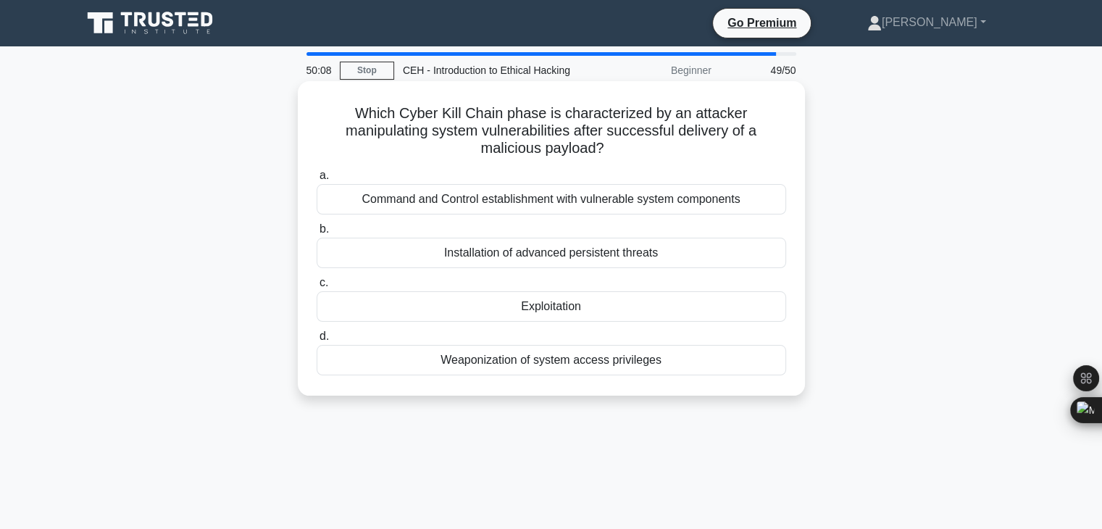
click at [580, 362] on div "Weaponization of system access privileges" at bounding box center [552, 360] width 470 height 30
click at [317, 341] on input "d. Weaponization of system access privileges" at bounding box center [317, 336] width 0 height 9
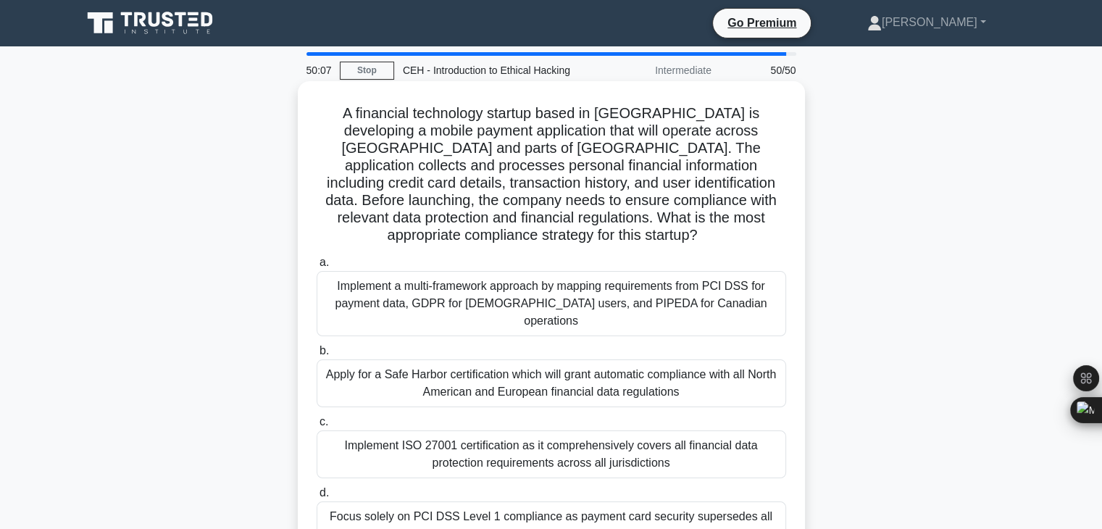
click at [581, 359] on div "Apply for a Safe Harbor certification which will grant automatic compliance wit…" at bounding box center [552, 383] width 470 height 48
click at [317, 351] on input "b. Apply for a Safe Harbor certification which will grant automatic compliance …" at bounding box center [317, 350] width 0 height 9
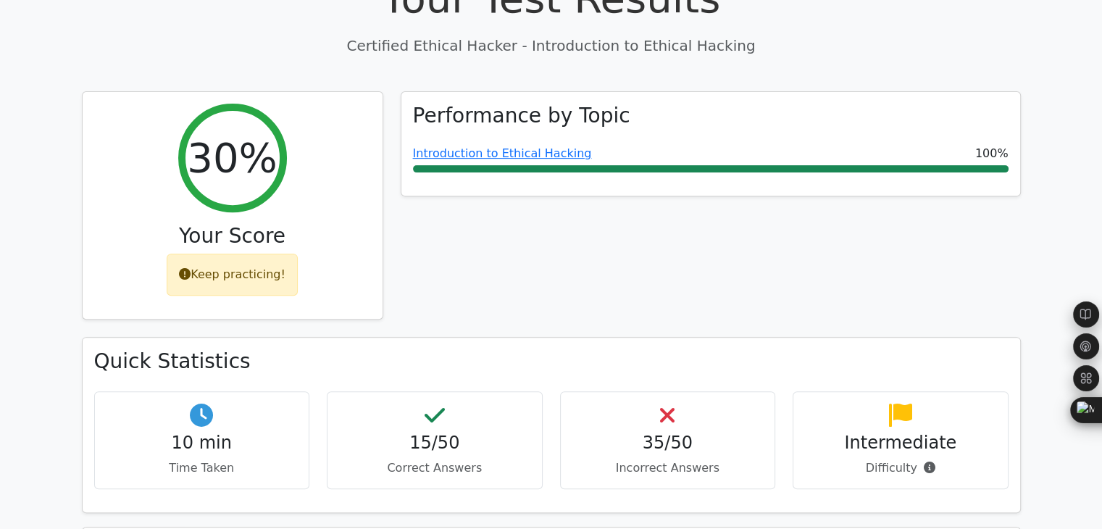
scroll to position [580, 0]
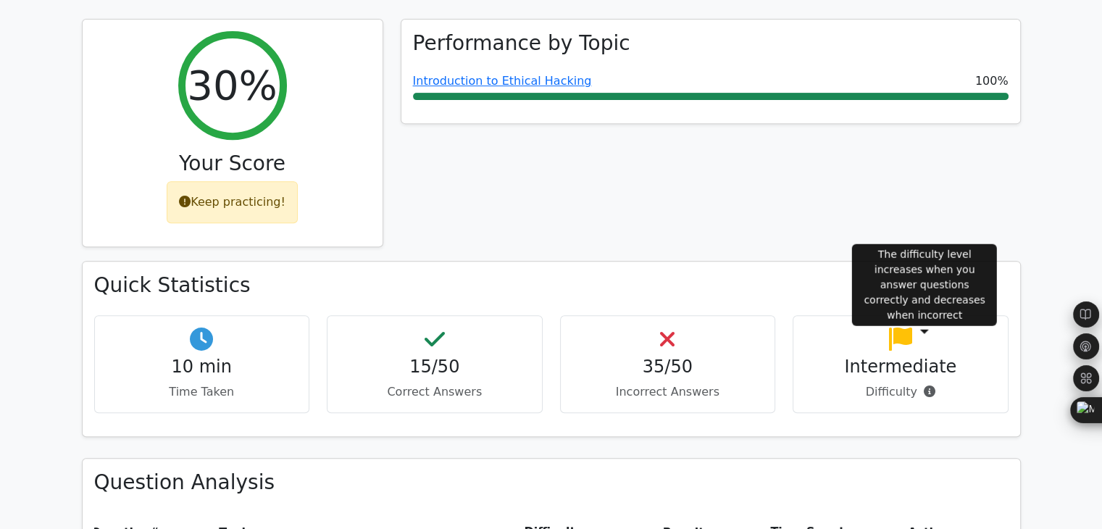
click at [931, 385] on span at bounding box center [926, 392] width 18 height 14
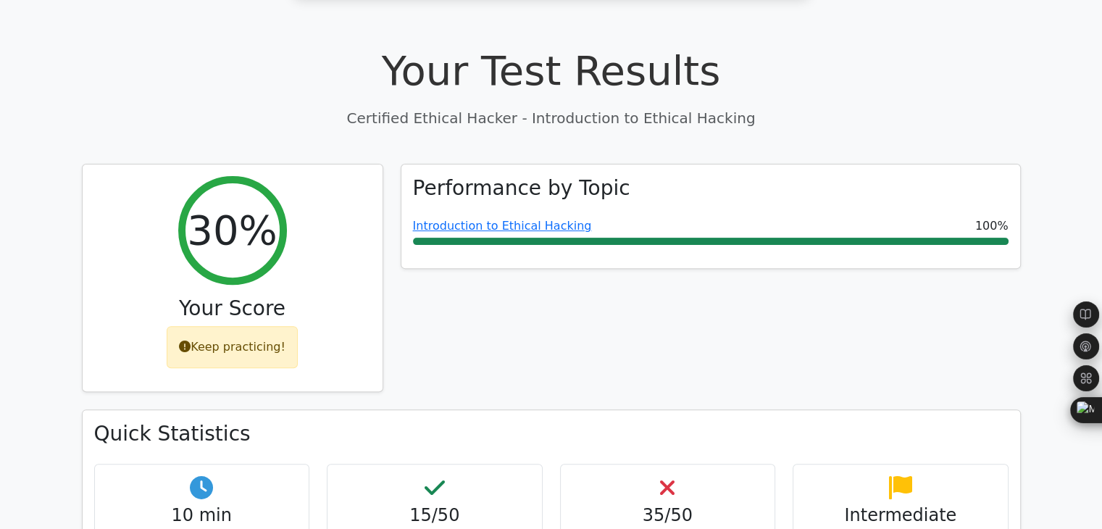
scroll to position [0, 0]
